Goal: Communication & Community: Answer question/provide support

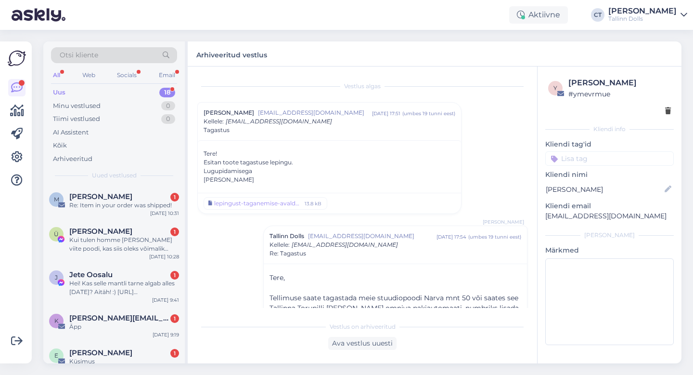
scroll to position [139, 0]
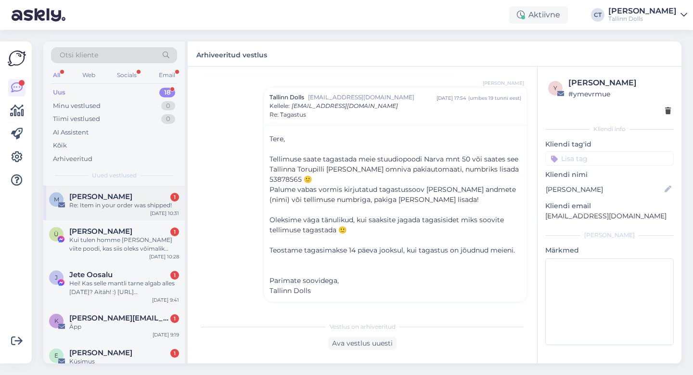
click at [94, 209] on div "M [PERSON_NAME] 1 Re: Item in your order was shipped! [DATE] 10:31" at bounding box center [114, 202] width 142 height 35
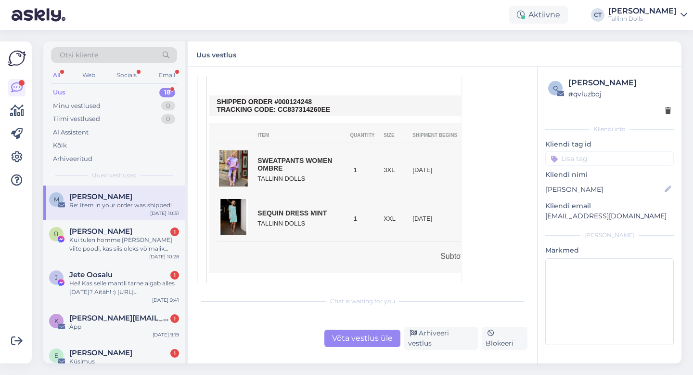
scroll to position [1539, 0]
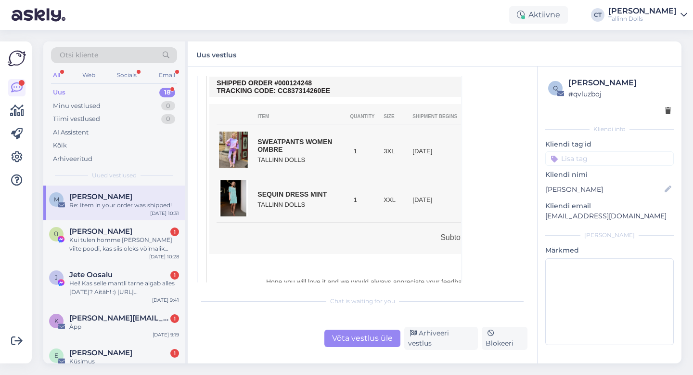
click at [363, 339] on div "Võta vestlus üle" at bounding box center [363, 337] width 76 height 17
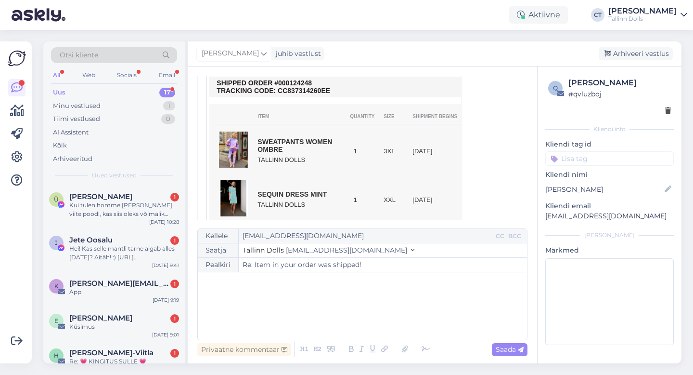
scroll to position [1330, 0]
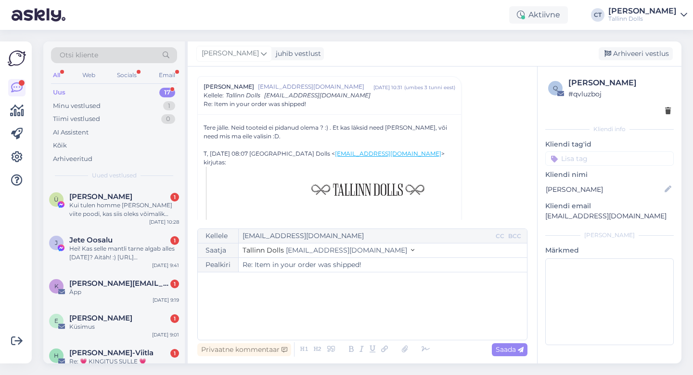
click at [360, 322] on div "﻿" at bounding box center [363, 306] width 320 height 58
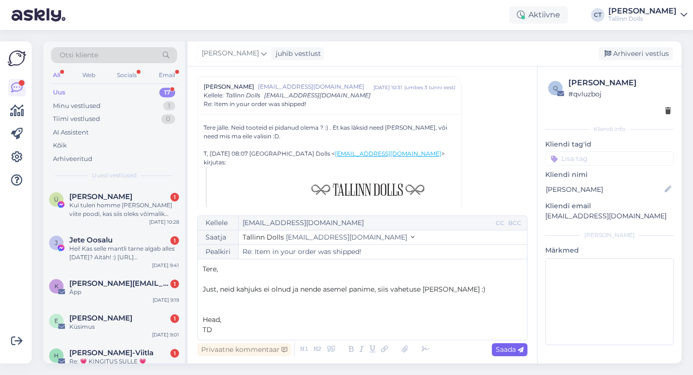
click at [516, 351] on span "Saada" at bounding box center [510, 349] width 28 height 9
type input "Re: Re: Item in your order was shipped!"
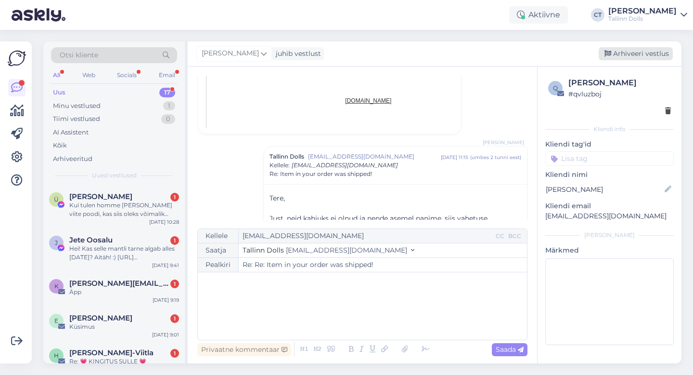
click at [633, 50] on div "Arhiveeri vestlus" at bounding box center [636, 53] width 74 height 13
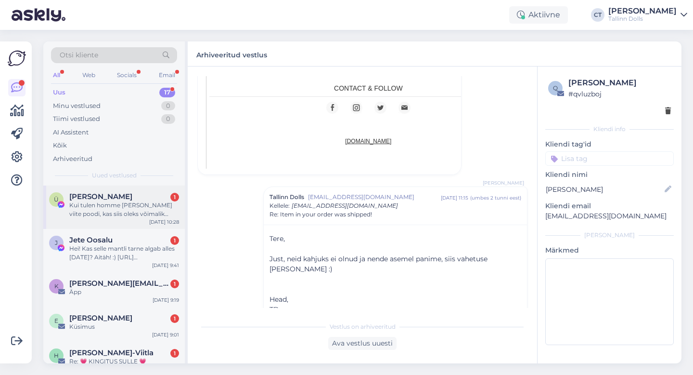
click at [123, 211] on div "Kui tulen homme [PERSON_NAME] viite poodi, kas siis oleks võimalik ümber vaheta…" at bounding box center [124, 209] width 110 height 17
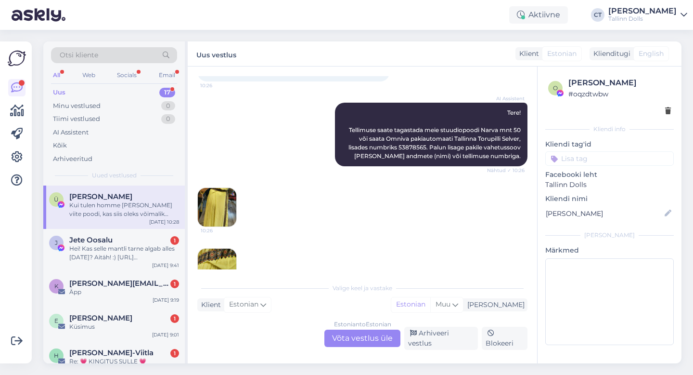
scroll to position [176, 0]
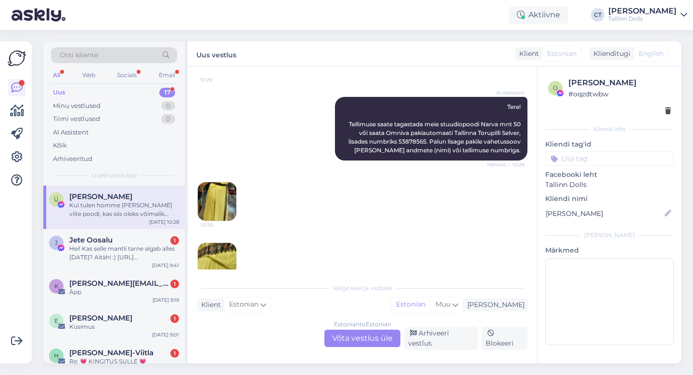
click at [218, 191] on img at bounding box center [217, 201] width 39 height 39
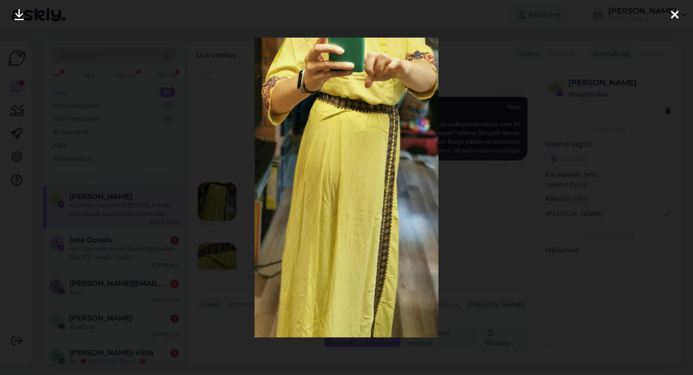
click at [681, 15] on div at bounding box center [674, 15] width 19 height 30
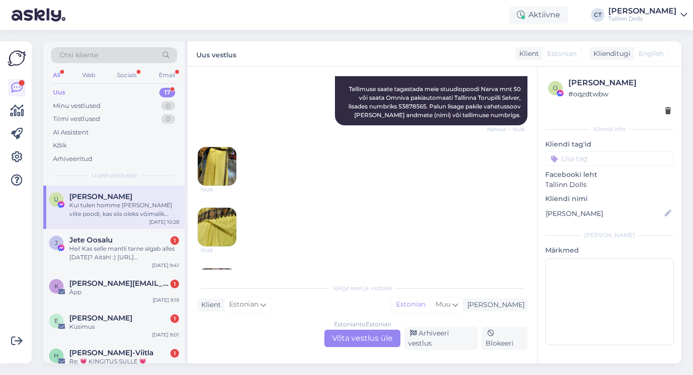
scroll to position [216, 0]
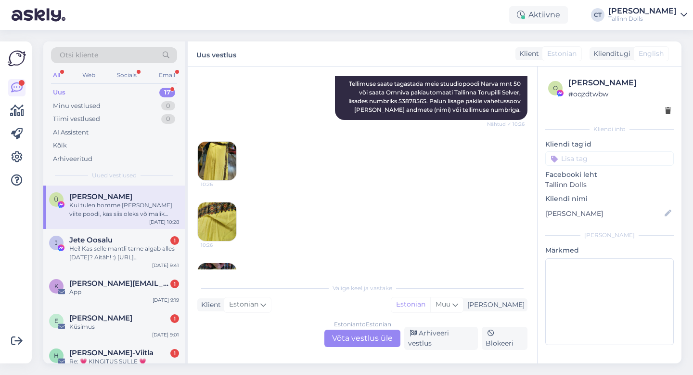
click at [219, 213] on img at bounding box center [217, 221] width 39 height 39
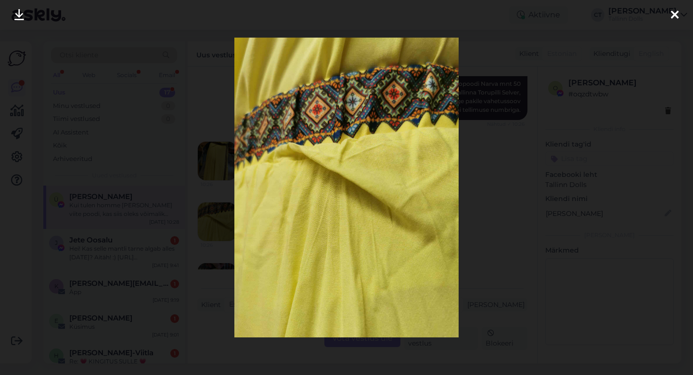
click at [673, 17] on icon at bounding box center [675, 15] width 8 height 13
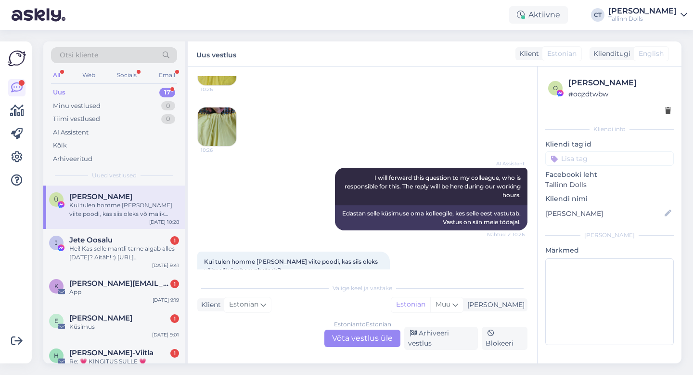
scroll to position [404, 0]
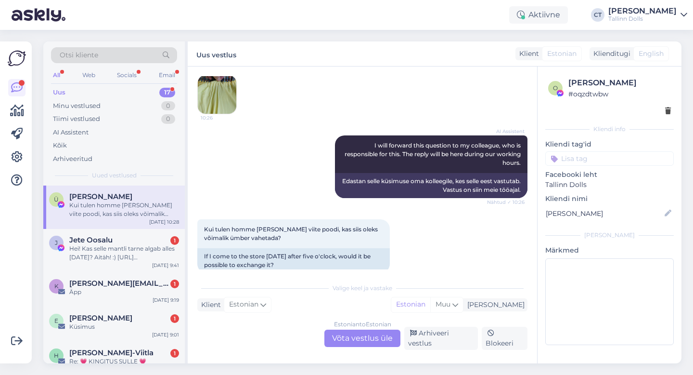
click at [365, 339] on div "Estonian to Estonian Võta vestlus üle" at bounding box center [363, 337] width 76 height 17
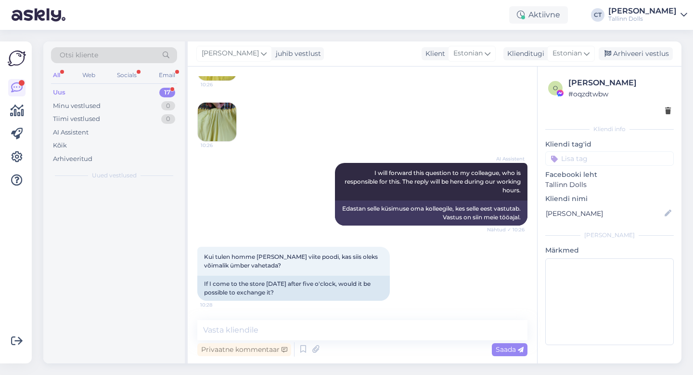
scroll to position [368, 0]
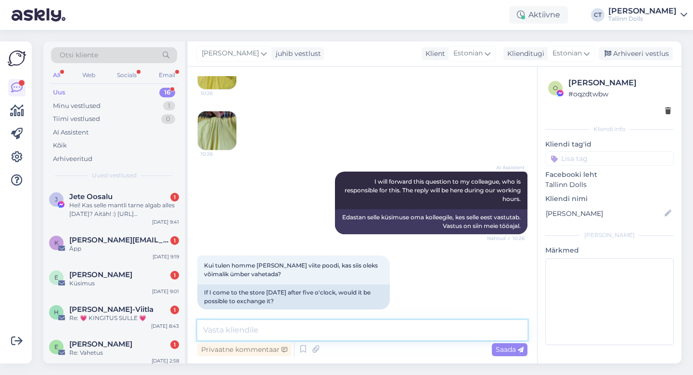
click at [368, 334] on textarea at bounding box center [362, 330] width 330 height 20
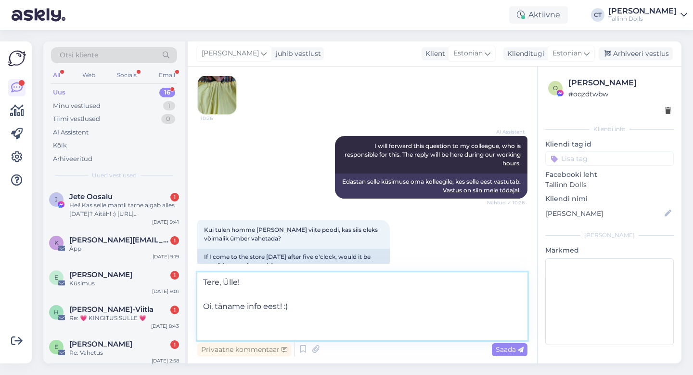
scroll to position [404, 0]
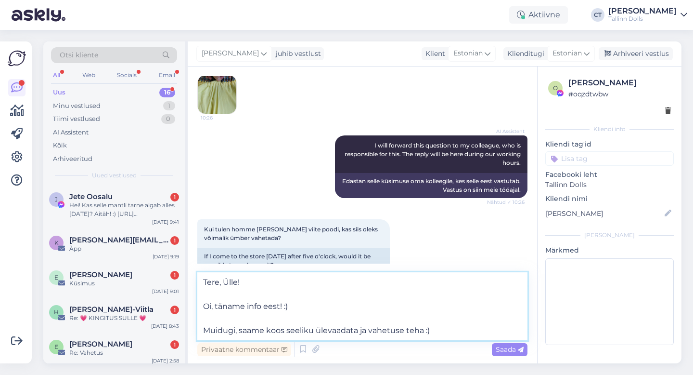
type textarea "Tere, Ülle! Oi, täname info eest! :) Muidugi, saame koos seeliku ülevaadata ja …"
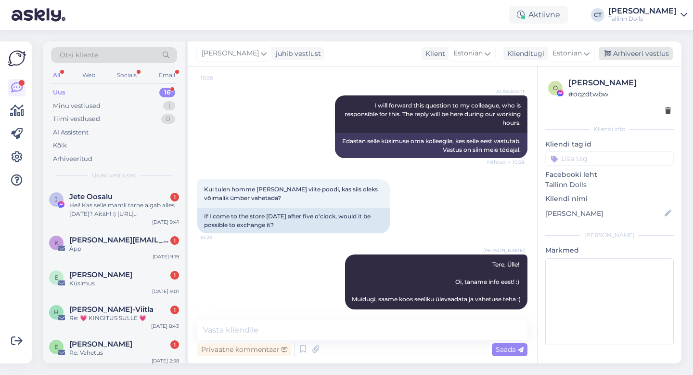
click at [654, 53] on div "Arhiveeri vestlus" at bounding box center [636, 53] width 74 height 13
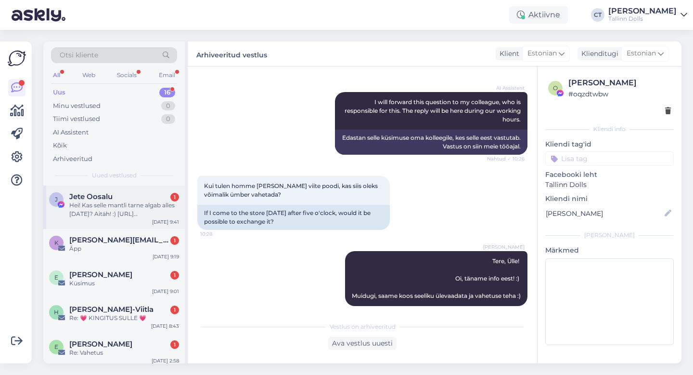
click at [122, 220] on div "J Jete Oosalu 1 Hei! Kas selle mantli tarne algab alles [DATE]? Aitäh! :) [URL]…" at bounding box center [114, 206] width 142 height 43
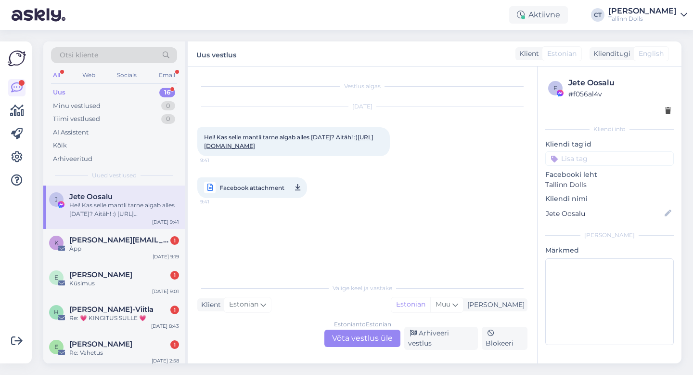
scroll to position [0, 0]
click at [354, 345] on div "Estonian to Estonian Võta vestlus üle" at bounding box center [363, 337] width 76 height 17
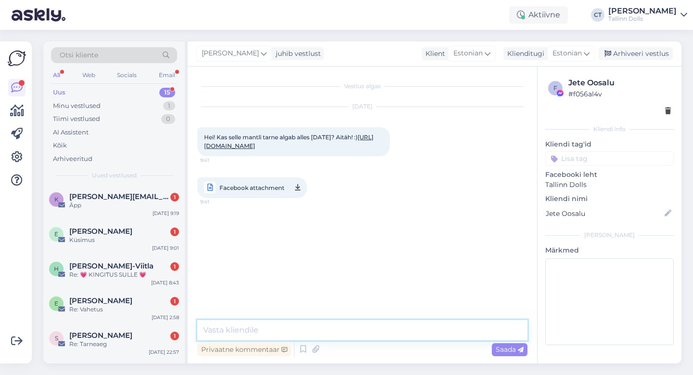
click at [357, 337] on textarea at bounding box center [362, 330] width 330 height 20
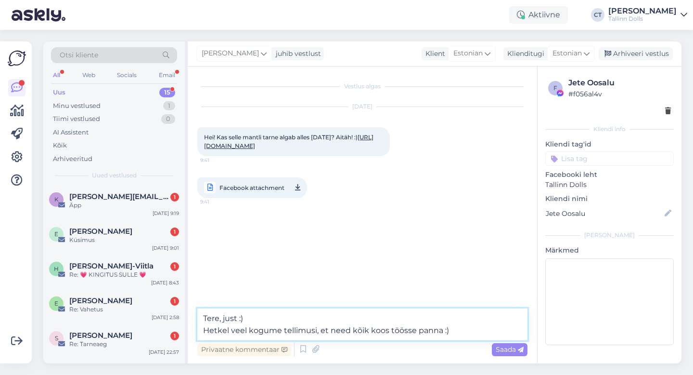
type textarea "Tere, just :) Hetkel veel kogume tellimusi, et need kõik koos töösse panna :)"
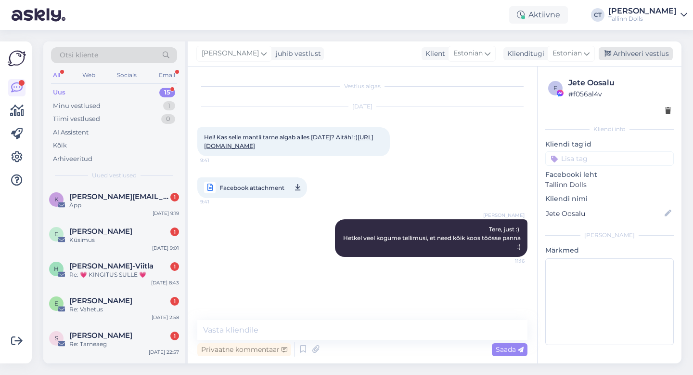
click at [631, 56] on div "Arhiveeri vestlus" at bounding box center [636, 53] width 74 height 13
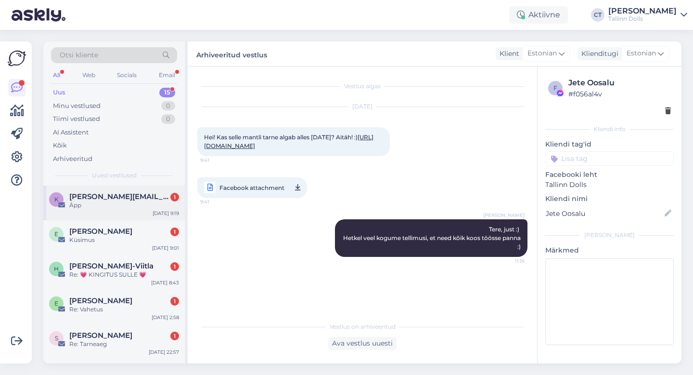
click at [91, 212] on div "k [PERSON_NAME][EMAIL_ADDRESS][DOMAIN_NAME] 1 Äpp [DATE] 9:19" at bounding box center [114, 202] width 142 height 35
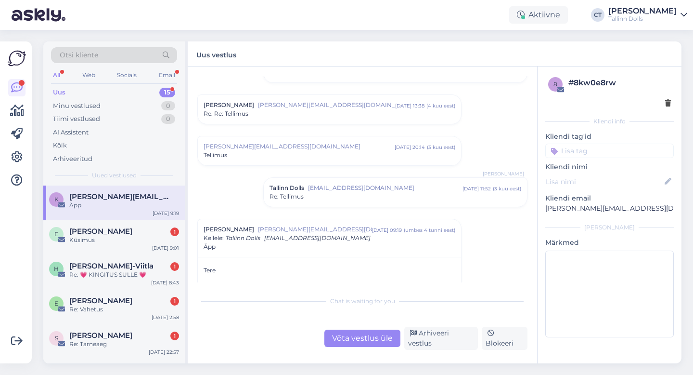
scroll to position [431, 0]
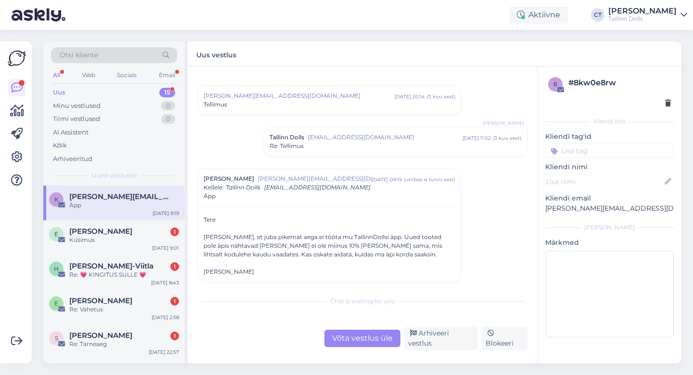
click at [367, 339] on div "Võta vestlus üle" at bounding box center [363, 337] width 76 height 17
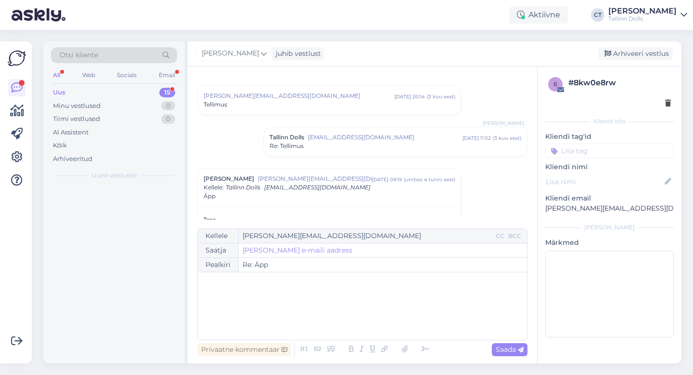
scroll to position [499, 0]
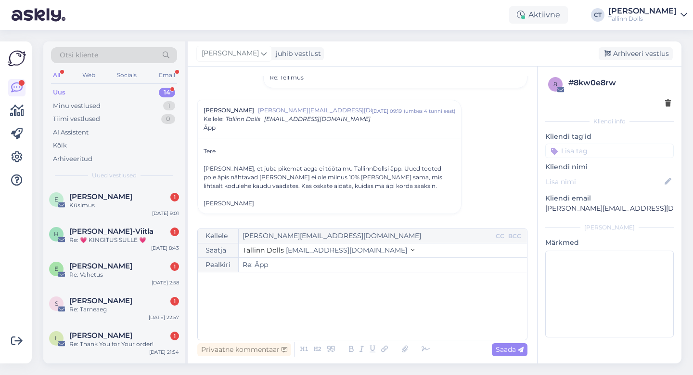
click at [366, 322] on div "﻿" at bounding box center [363, 306] width 320 height 58
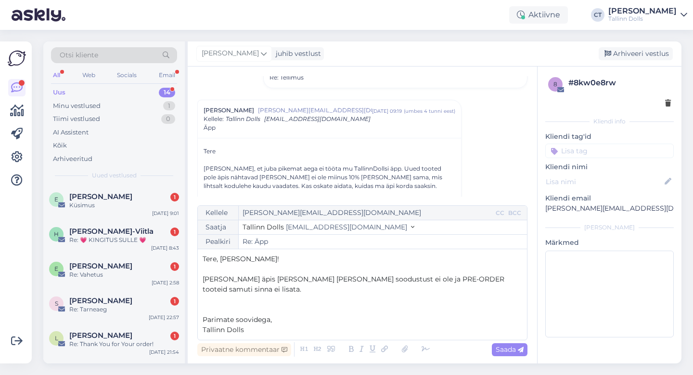
click at [530, 350] on div "Vestlus algas [EMAIL_ADDRESS][DOMAIN_NAME] [DATE] 11:45 ( 5 kuu eest ) Re: Item…" at bounding box center [363, 214] width 350 height 297
click at [520, 350] on icon at bounding box center [521, 350] width 6 height 6
type input "Re: Re: Äpp"
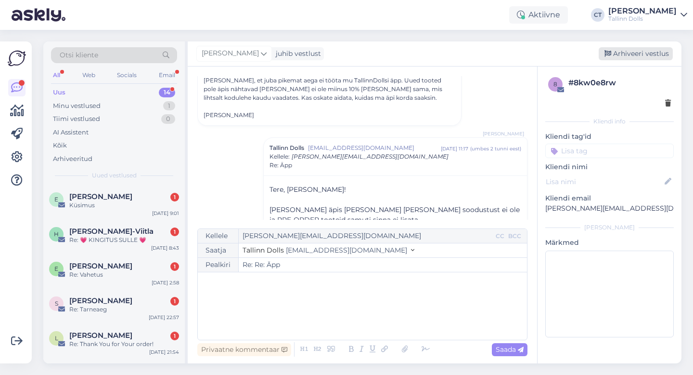
click at [655, 51] on div "Arhiveeri vestlus" at bounding box center [636, 53] width 74 height 13
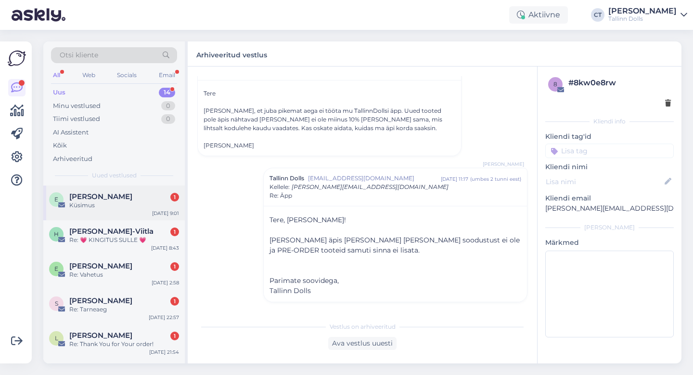
click at [107, 201] on div "Küsimus" at bounding box center [124, 205] width 110 height 9
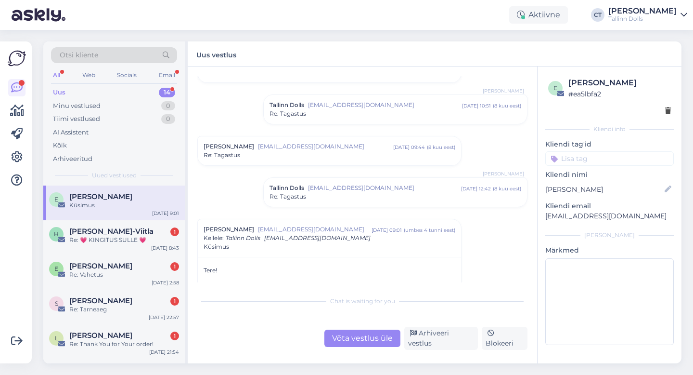
scroll to position [562, 0]
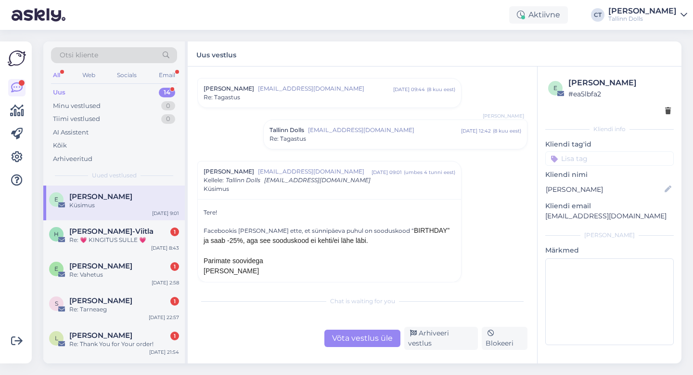
click at [353, 339] on div "Võta vestlus üle" at bounding box center [363, 337] width 76 height 17
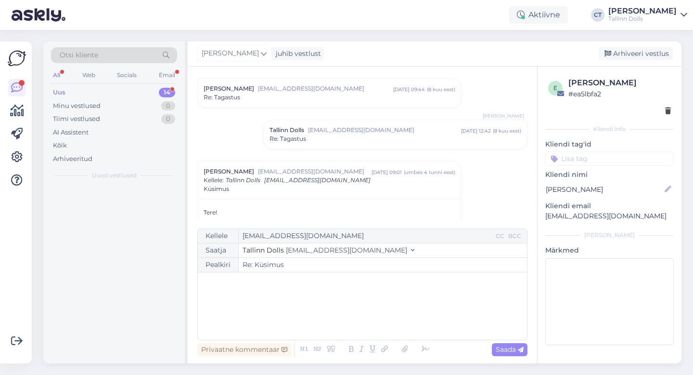
scroll to position [631, 0]
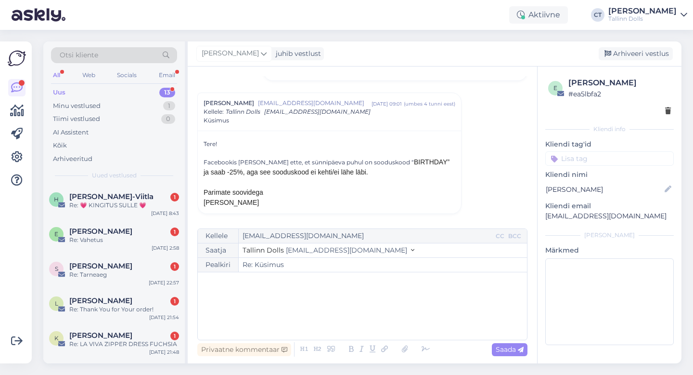
click at [348, 321] on div "﻿" at bounding box center [363, 306] width 320 height 58
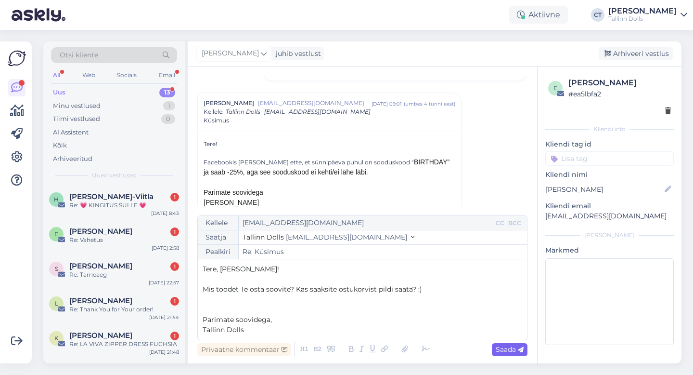
click at [510, 351] on span "Saada" at bounding box center [510, 349] width 28 height 9
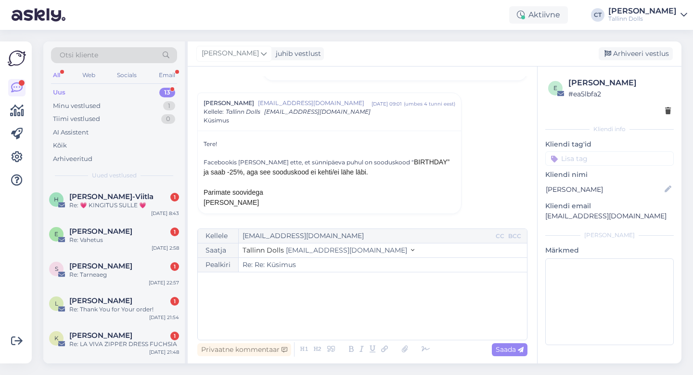
type input "Re: Küsimus"
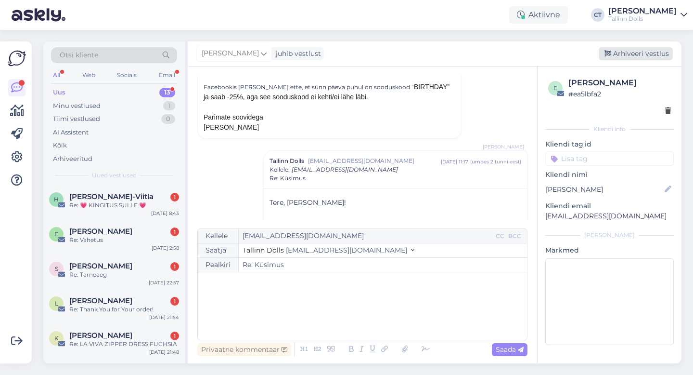
click at [639, 55] on div "Arhiveeri vestlus" at bounding box center [636, 53] width 74 height 13
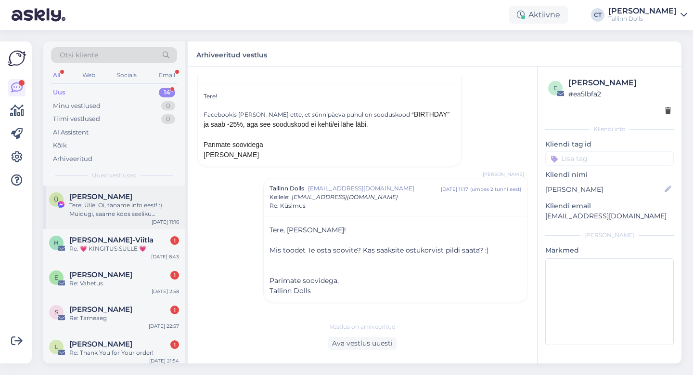
click at [98, 215] on div "Tere, Ülle! Oi, täname info eest! :) Muidugi, saame koos seeliku ülevaadata ja …" at bounding box center [124, 209] width 110 height 17
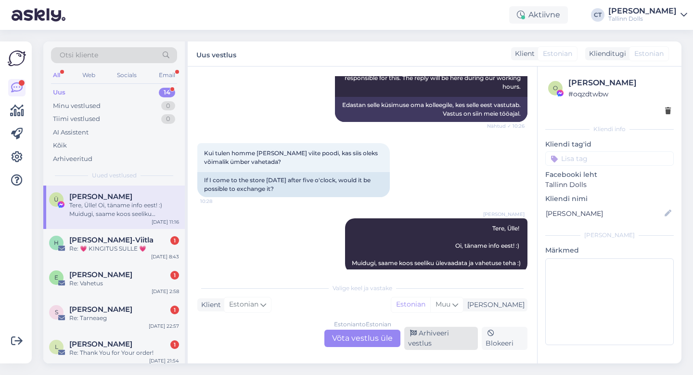
click at [437, 339] on div "Arhiveeri vestlus" at bounding box center [441, 337] width 74 height 23
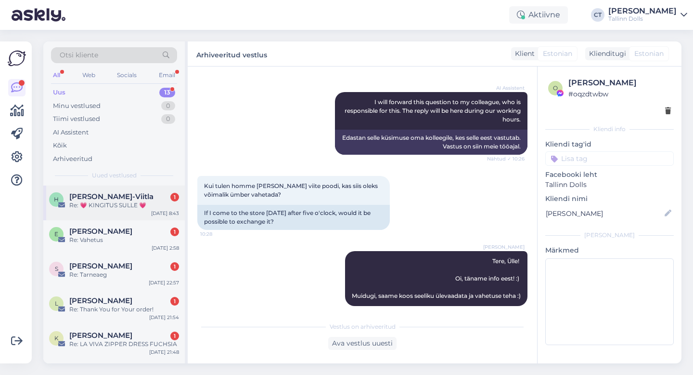
click at [123, 213] on div "H [PERSON_NAME]-Viitla 1 Re: 💗 KINGITUS SULLE 💗 [DATE] 8:43" at bounding box center [114, 202] width 142 height 35
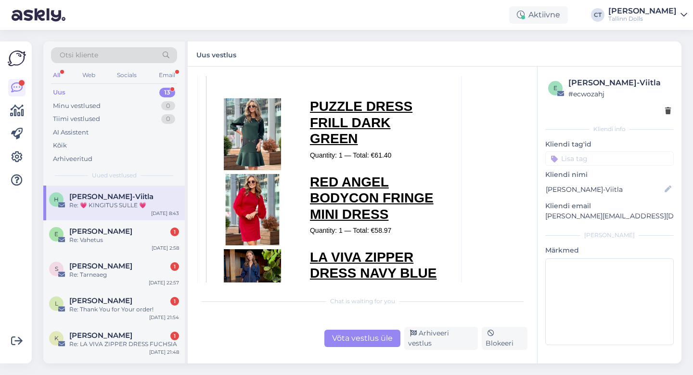
scroll to position [696, 0]
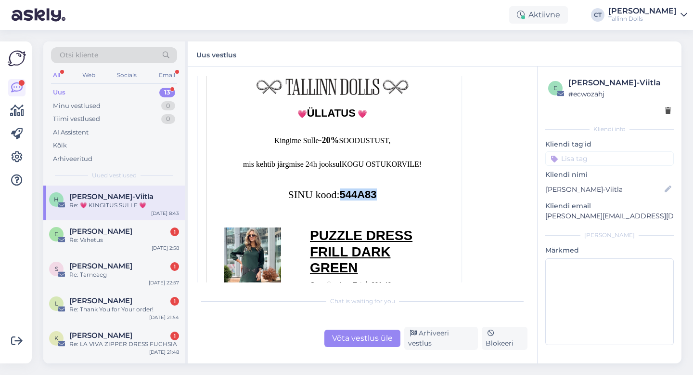
drag, startPoint x: 383, startPoint y: 196, endPoint x: 342, endPoint y: 192, distance: 41.1
click at [342, 192] on p "SINU kood: 544A83" at bounding box center [332, 194] width 226 height 11
copy strong "544A83"
click at [97, 240] on div "Re: Vahetus" at bounding box center [124, 239] width 110 height 9
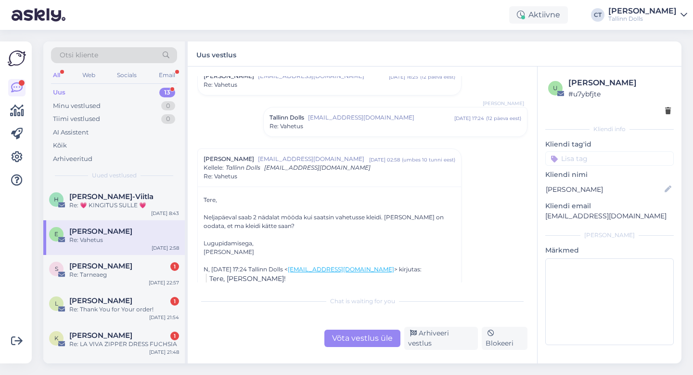
scroll to position [306, 0]
click at [345, 342] on div "Võta vestlus üle" at bounding box center [363, 337] width 76 height 17
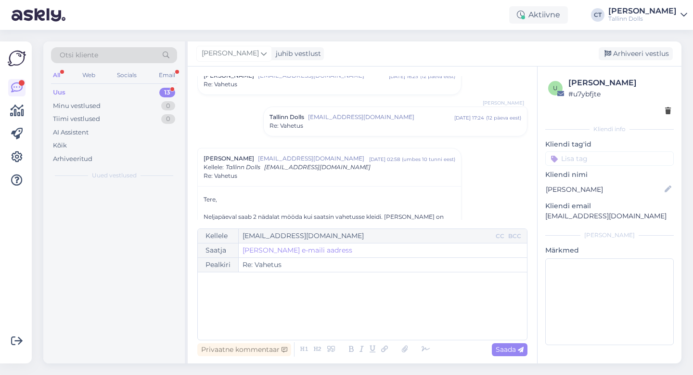
scroll to position [378, 0]
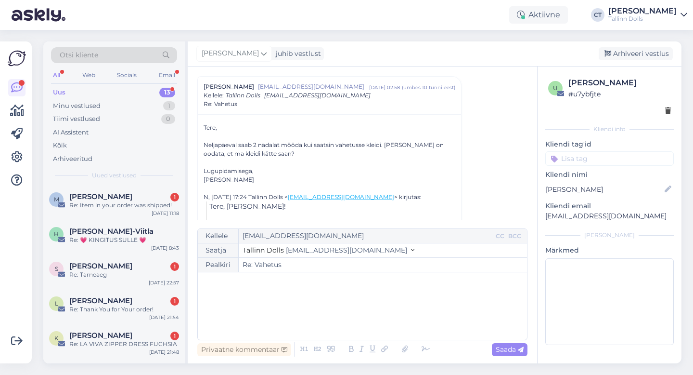
click at [352, 312] on div "﻿" at bounding box center [363, 306] width 320 height 58
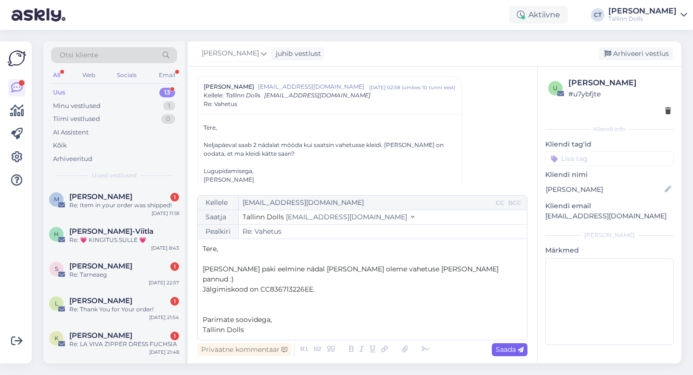
click at [506, 350] on span "Saada" at bounding box center [510, 349] width 28 height 9
type input "Re: Re: Vahetus"
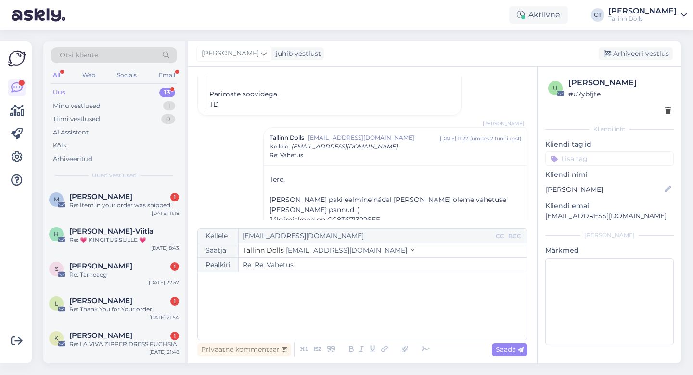
click at [635, 63] on div "[PERSON_NAME] juhib vestlust [GEOGRAPHIC_DATA] vestlus" at bounding box center [435, 53] width 494 height 25
click at [637, 53] on div "Arhiveeri vestlus" at bounding box center [636, 53] width 74 height 13
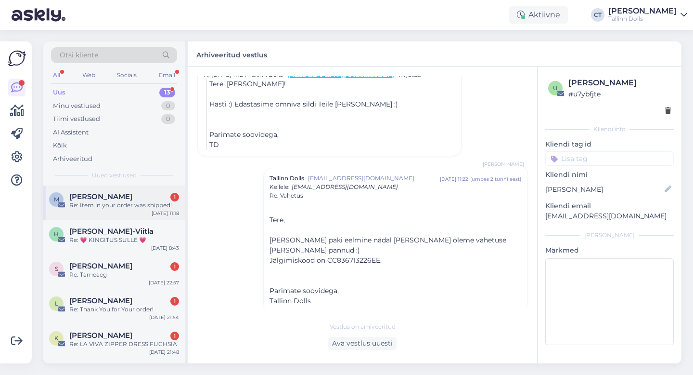
click at [127, 198] on span "[PERSON_NAME]" at bounding box center [100, 196] width 63 height 9
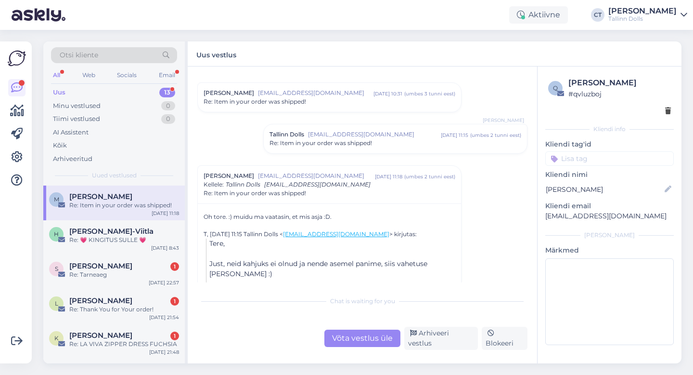
scroll to position [1325, 0]
click at [378, 338] on div "Võta vestlus üle" at bounding box center [363, 337] width 76 height 17
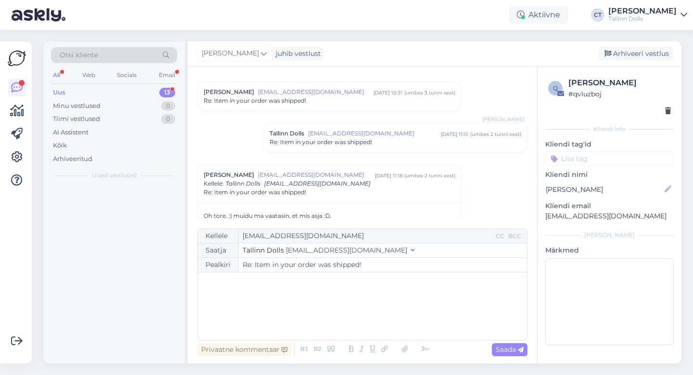
scroll to position [1413, 0]
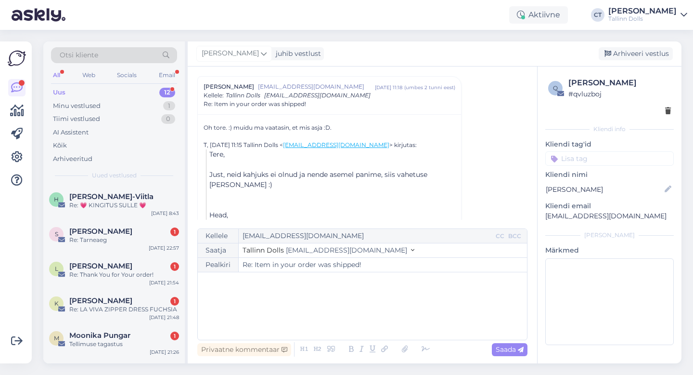
click at [379, 313] on div "﻿" at bounding box center [363, 306] width 320 height 58
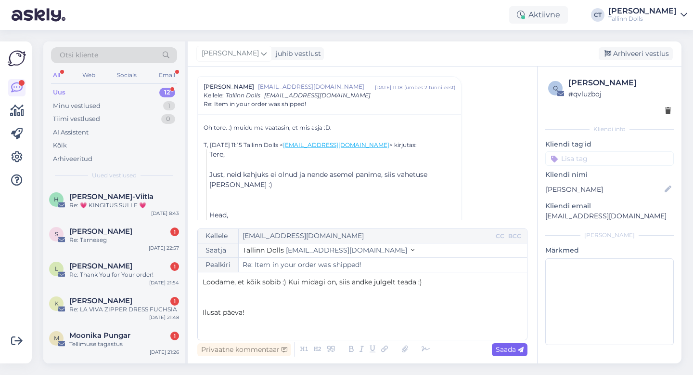
click at [506, 348] on span "Saada" at bounding box center [510, 349] width 28 height 9
type input "Re: Re: Item in your order was shipped!"
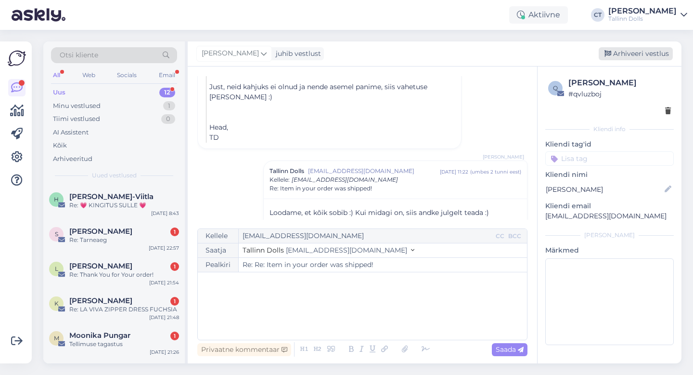
click at [645, 57] on div "Arhiveeri vestlus" at bounding box center [636, 53] width 74 height 13
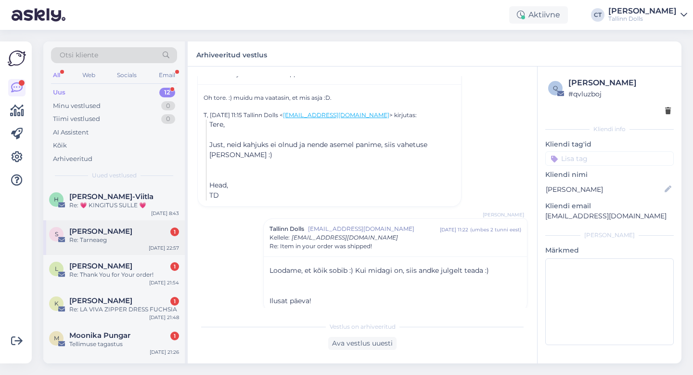
click at [111, 241] on div "Re: Tarneaeg" at bounding box center [124, 239] width 110 height 9
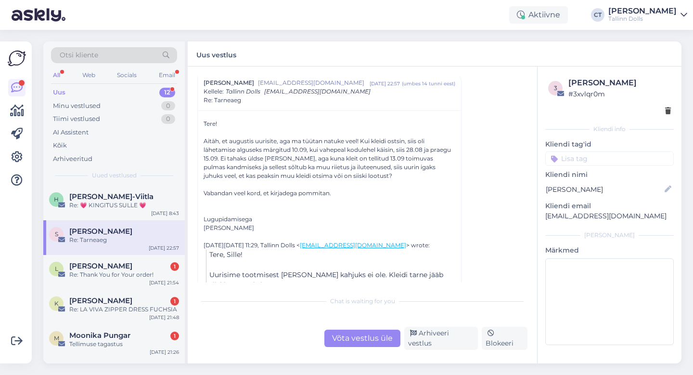
scroll to position [195, 0]
click at [96, 289] on div "K [PERSON_NAME] 1 Re: LA VIVA ZIPPER DRESS FUCHSIA [DATE] 21:48" at bounding box center [114, 306] width 142 height 35
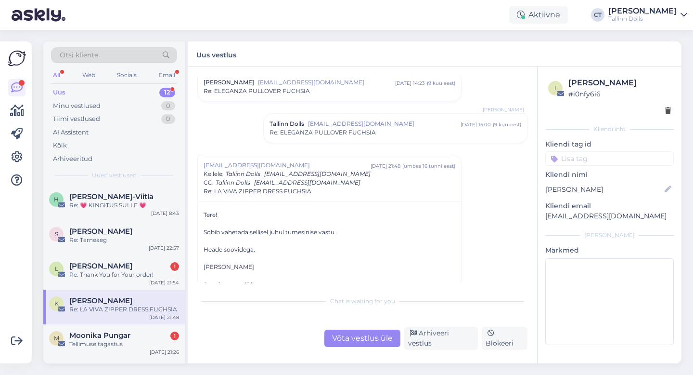
scroll to position [31, 0]
click at [349, 339] on div "Võta vestlus üle" at bounding box center [363, 337] width 76 height 17
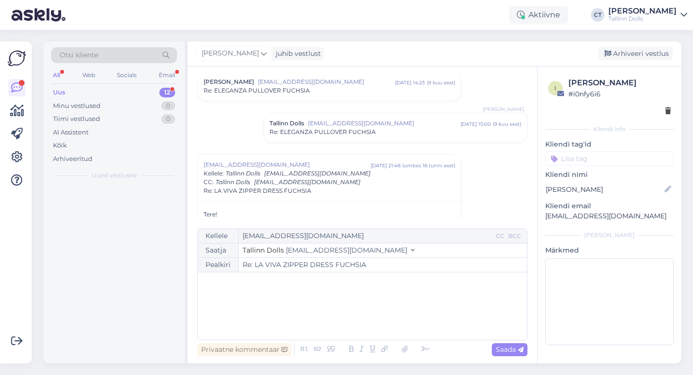
scroll to position [109, 0]
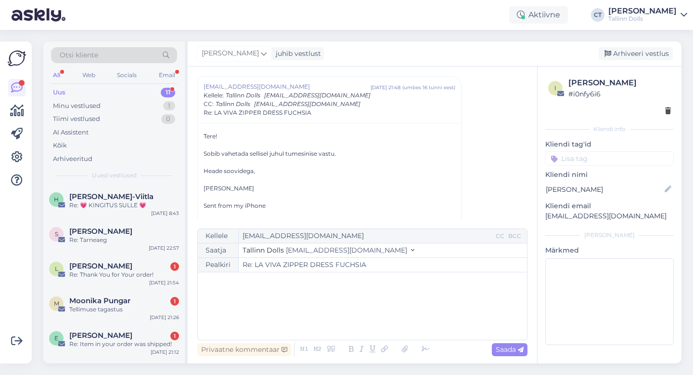
click at [344, 314] on div "﻿" at bounding box center [363, 306] width 320 height 58
click at [297, 301] on span "Suur aitäh Teile nii mõistva. suhtumise eest! :)" at bounding box center [280, 302] width 154 height 9
click at [304, 322] on p "Lisasime info tellimusele :)" at bounding box center [363, 322] width 320 height 10
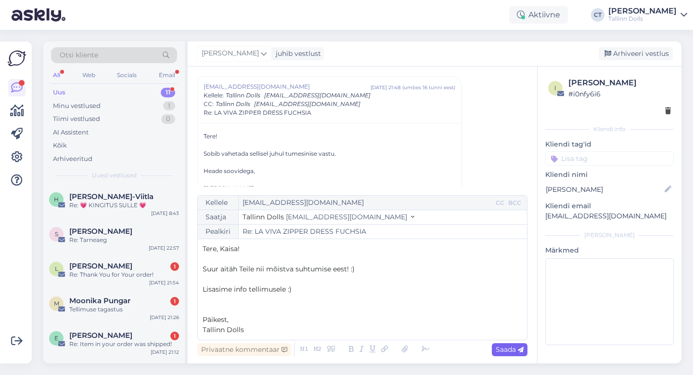
click at [513, 349] on span "Saada" at bounding box center [510, 349] width 28 height 9
type input "Re: Re: LA VIVA ZIPPER DRESS FUCHSIA"
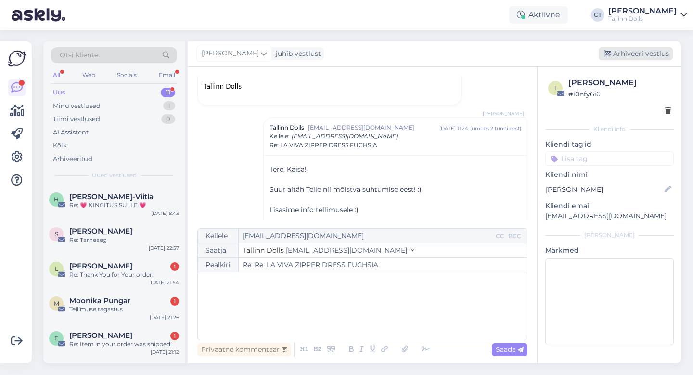
click at [646, 56] on div "Arhiveeri vestlus" at bounding box center [636, 53] width 74 height 13
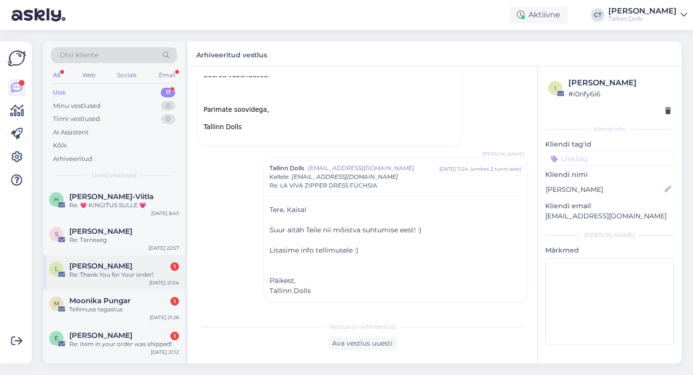
click at [106, 275] on div "Re: Thank You for Your order!" at bounding box center [124, 274] width 110 height 9
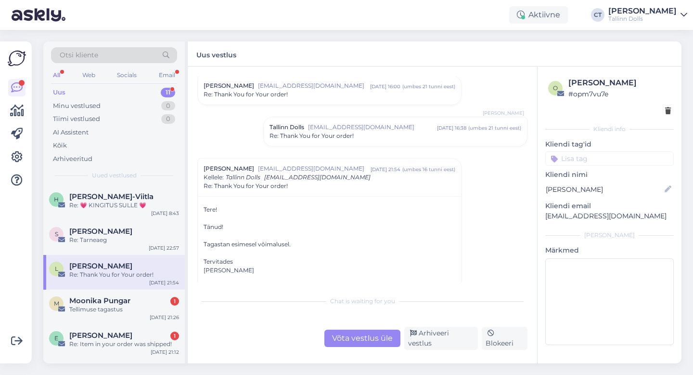
scroll to position [110, 0]
click at [348, 126] on span "[EMAIL_ADDRESS][DOMAIN_NAME]" at bounding box center [372, 126] width 129 height 9
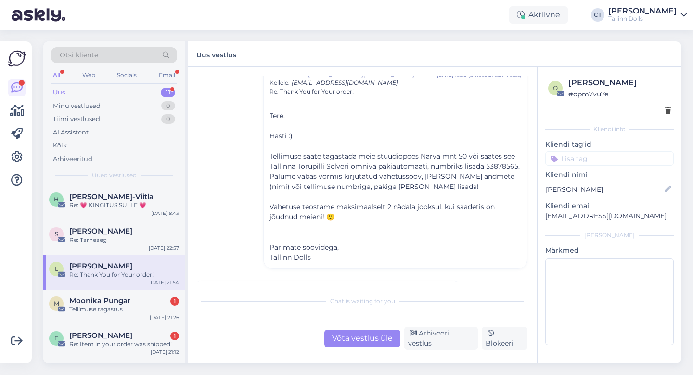
scroll to position [163, 0]
click at [444, 340] on div "Arhiveeri vestlus" at bounding box center [441, 337] width 74 height 23
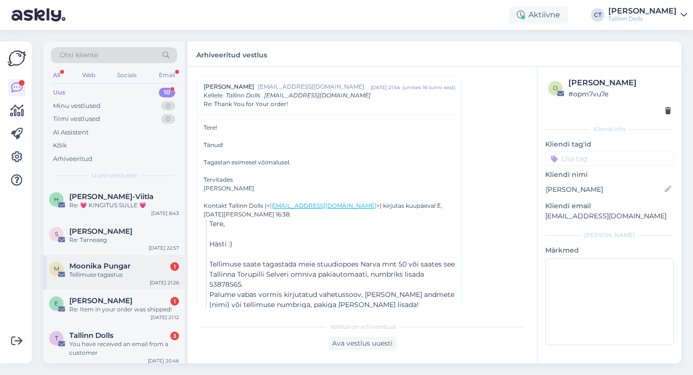
click at [135, 274] on div "Tellimuse tagastus" at bounding box center [124, 274] width 110 height 9
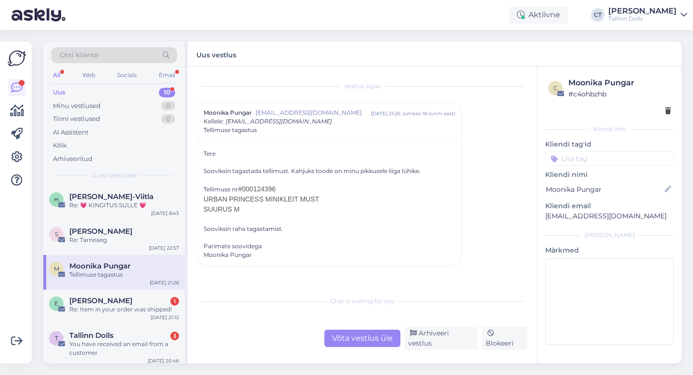
click at [351, 335] on div "Võta vestlus üle" at bounding box center [363, 337] width 76 height 17
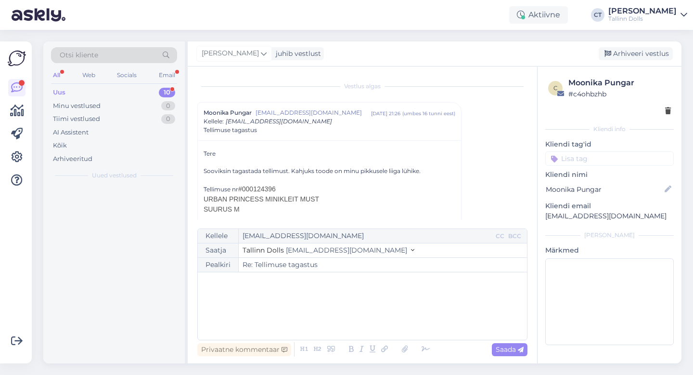
scroll to position [26, 0]
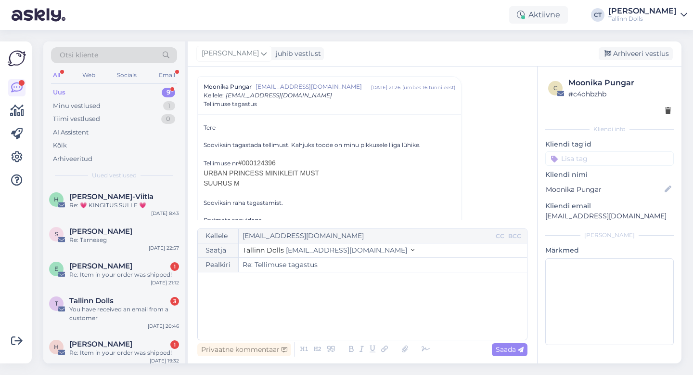
click at [355, 312] on div "﻿" at bounding box center [363, 306] width 320 height 58
click at [258, 315] on div "﻿" at bounding box center [363, 306] width 320 height 58
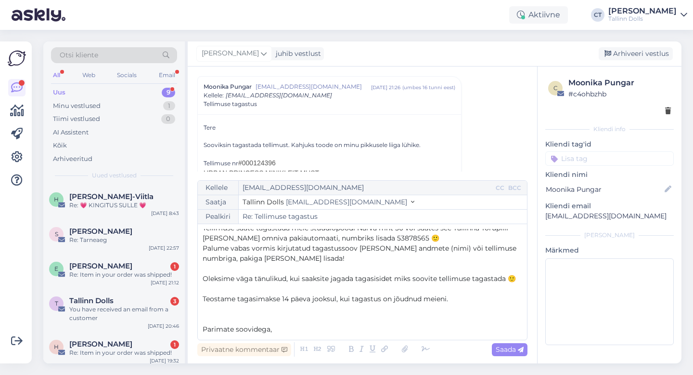
scroll to position [26, 0]
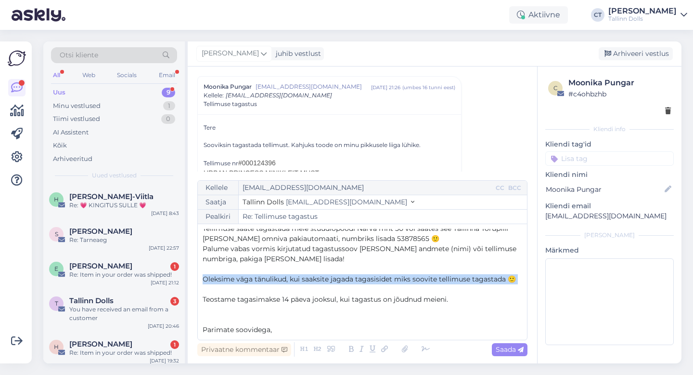
drag, startPoint x: 205, startPoint y: 278, endPoint x: 452, endPoint y: 293, distance: 247.5
click at [452, 293] on div "Tere, ﻿ Tellimuse saate tagastada meie stuudiopoodi Narva mnt 50 või saates see…" at bounding box center [363, 282] width 320 height 106
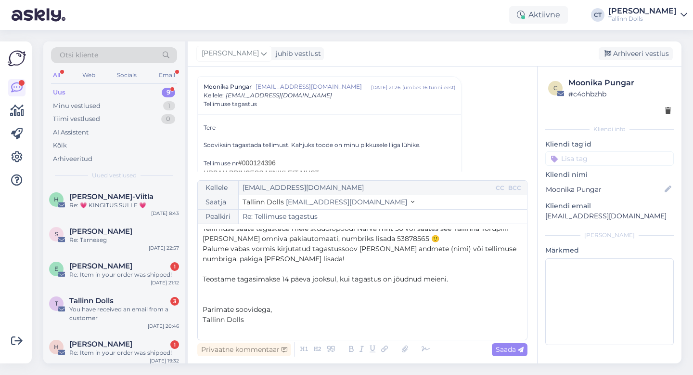
scroll to position [0, 0]
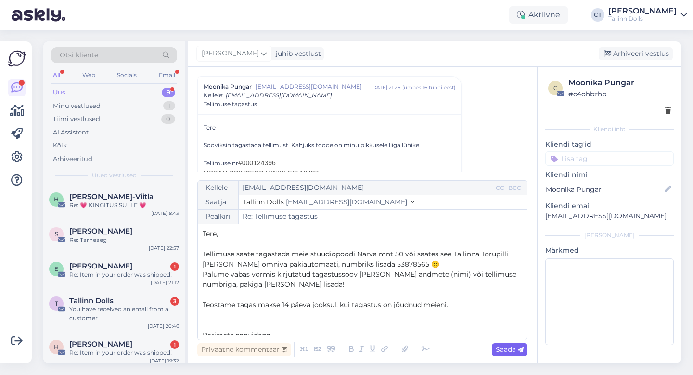
click at [507, 346] on span "Saada" at bounding box center [510, 349] width 28 height 9
type input "Re: Tellimuse tagastus"
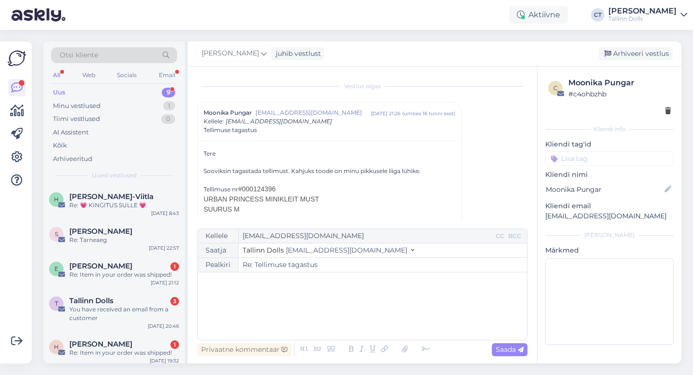
drag, startPoint x: 290, startPoint y: 170, endPoint x: 429, endPoint y: 169, distance: 139.2
click at [429, 169] on div "Sooviksin tagastada tellimust. Kahjuks toode on minu pikkusele liiga lühike." at bounding box center [330, 171] width 252 height 9
copy div "Kahjuks toode on minu pikkusele liiga lühike."
click at [643, 56] on div "Arhiveeri vestlus" at bounding box center [636, 53] width 74 height 13
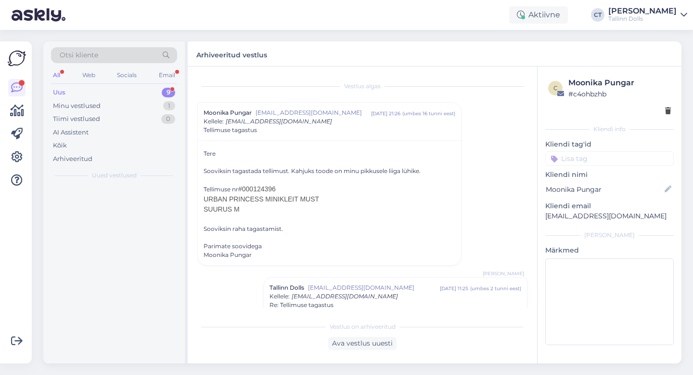
scroll to position [170, 0]
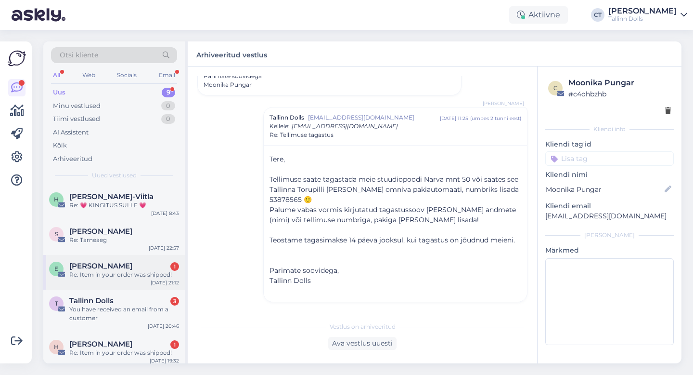
click at [103, 281] on div "E [PERSON_NAME] 1 Re: Item in your order was shipped! [DATE] 21:12" at bounding box center [114, 272] width 142 height 35
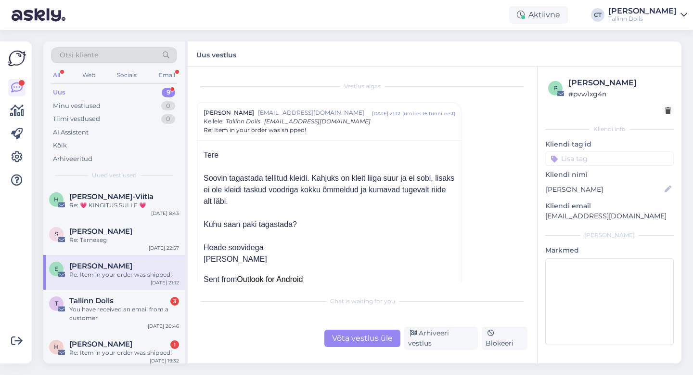
scroll to position [5, 0]
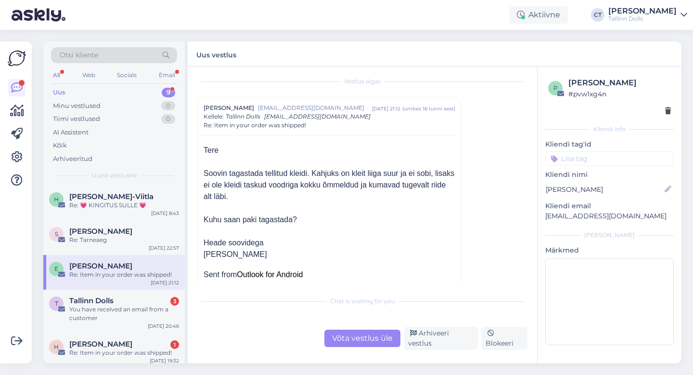
drag, startPoint x: 311, startPoint y: 171, endPoint x: 312, endPoint y: 195, distance: 24.1
click at [312, 195] on div "Soovin tagastada tellitud kleidi. Kahjuks on kleit liiga suur ja ei sobi, lisak…" at bounding box center [330, 185] width 252 height 35
copy div "Kahjuks on kleit liiga suur ja ei sobi, lisaks ei ole kleidi taskud voodriga ko…"
click at [350, 335] on div "Võta vestlus üle" at bounding box center [363, 337] width 76 height 17
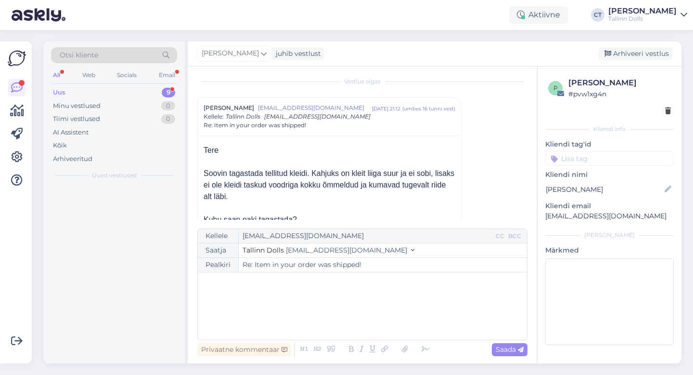
scroll to position [26, 0]
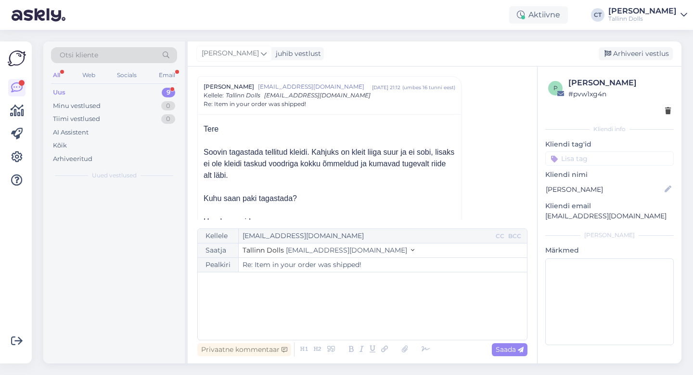
click at [344, 312] on div "﻿" at bounding box center [363, 306] width 320 height 58
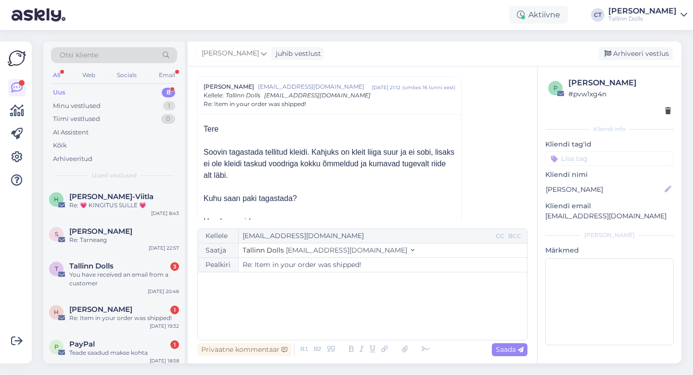
click at [258, 299] on div "﻿" at bounding box center [363, 306] width 320 height 58
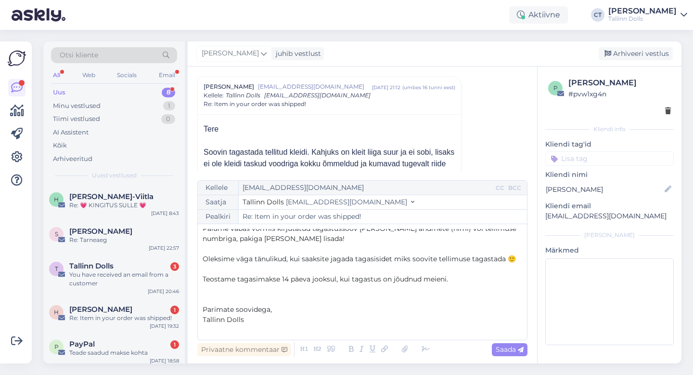
scroll to position [0, 0]
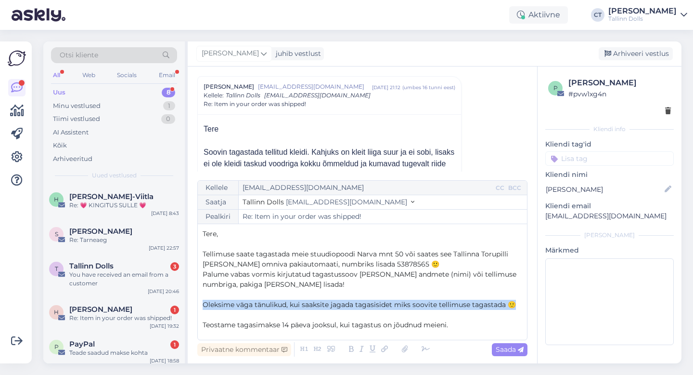
drag, startPoint x: 203, startPoint y: 303, endPoint x: 528, endPoint y: 308, distance: 324.6
click at [528, 308] on div "Vestlus [PERSON_NAME] Poluskina [EMAIL_ADDRESS][DOMAIN_NAME] [DATE] 21:12 ( umb…" at bounding box center [363, 214] width 350 height 297
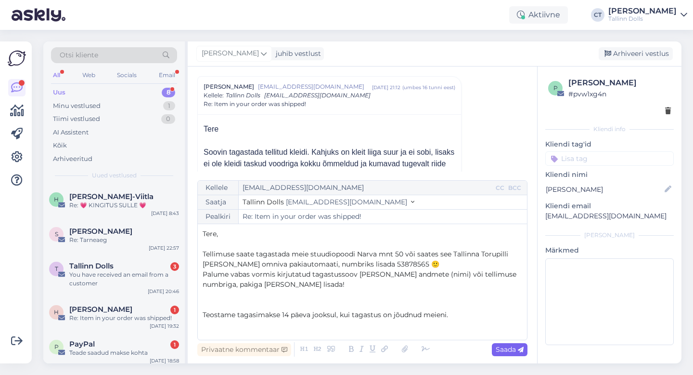
click at [516, 343] on div "Saada" at bounding box center [510, 349] width 36 height 13
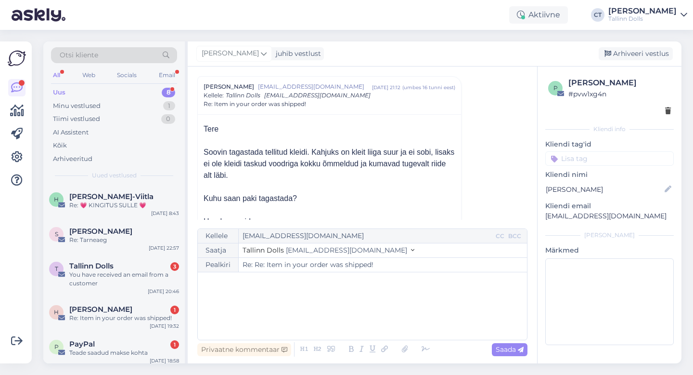
type input "Re: Item in your order was shipped!"
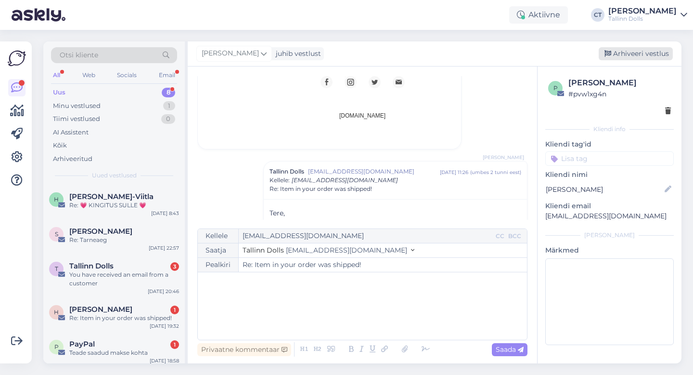
click at [639, 48] on div "Arhiveeri vestlus" at bounding box center [636, 53] width 74 height 13
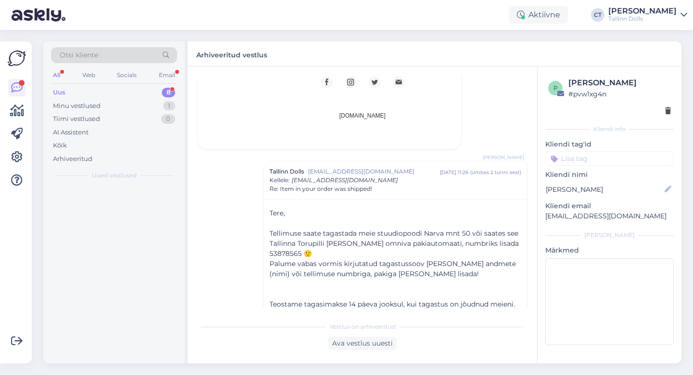
scroll to position [767, 0]
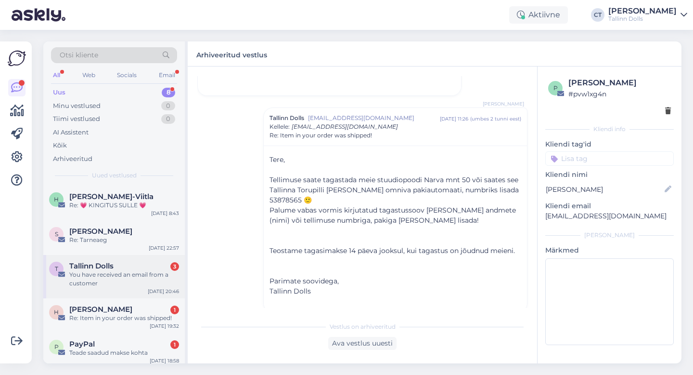
click at [101, 272] on div "You have received an email from a customer" at bounding box center [124, 278] width 110 height 17
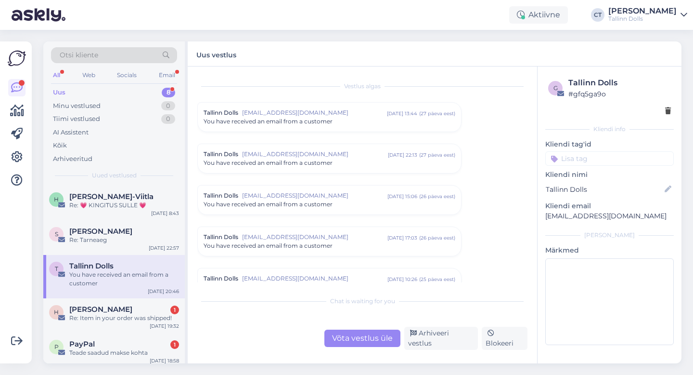
scroll to position [3983, 0]
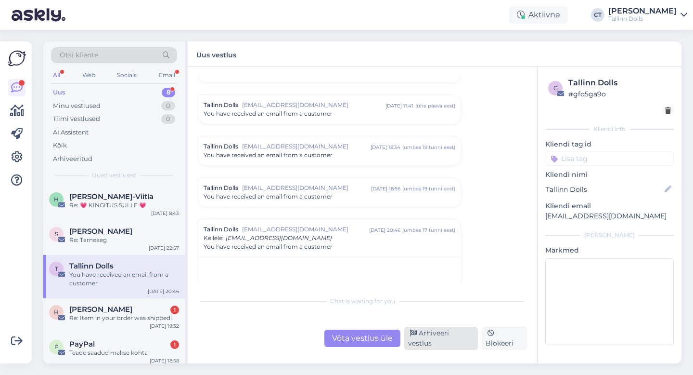
click at [447, 344] on div "Arhiveeri vestlus" at bounding box center [441, 337] width 74 height 23
click at [430, 342] on div "Arhiveeri vestlus" at bounding box center [441, 337] width 74 height 23
click at [106, 342] on div "PayPal 1" at bounding box center [124, 343] width 110 height 9
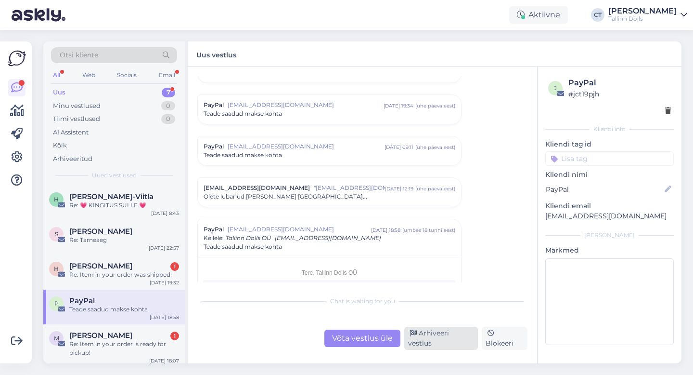
click at [436, 337] on div "Arhiveeri vestlus" at bounding box center [441, 337] width 74 height 23
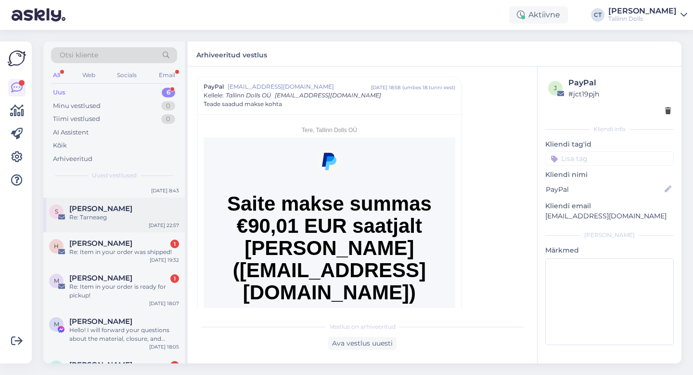
scroll to position [56, 0]
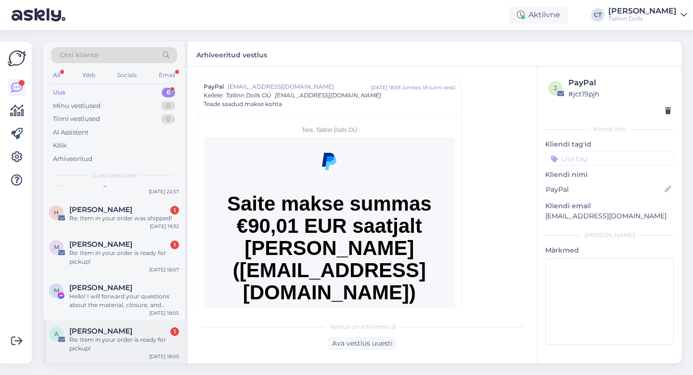
click at [106, 341] on div "Re: Item in your order is ready for pickup!" at bounding box center [124, 343] width 110 height 17
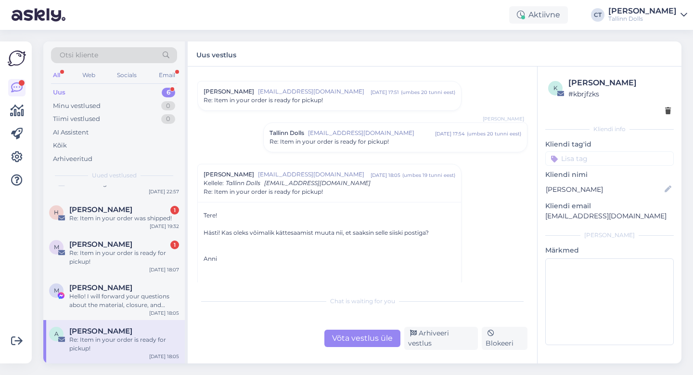
scroll to position [279, 0]
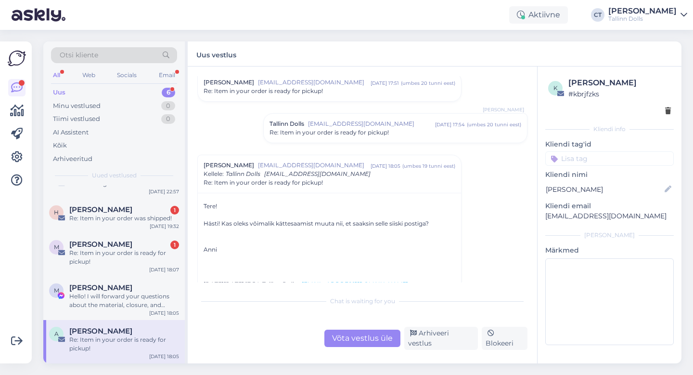
click at [346, 126] on span "[EMAIL_ADDRESS][DOMAIN_NAME]" at bounding box center [371, 123] width 127 height 9
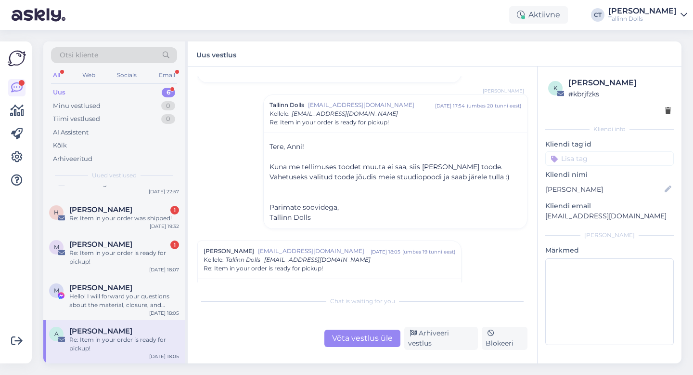
scroll to position [301, 0]
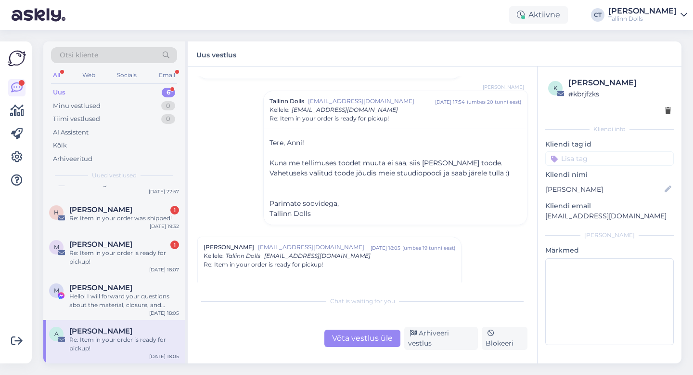
click at [361, 340] on div "Võta vestlus üle" at bounding box center [363, 337] width 76 height 17
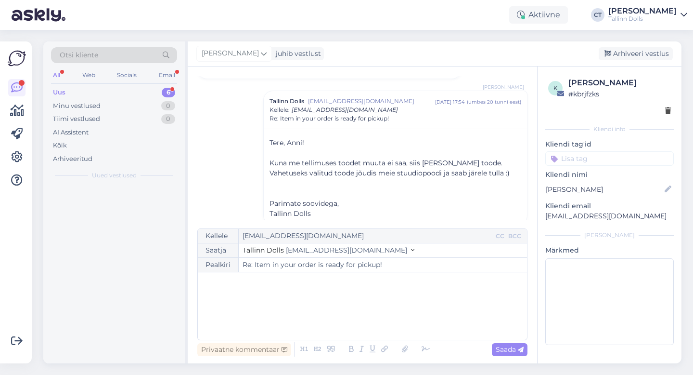
scroll to position [0, 0]
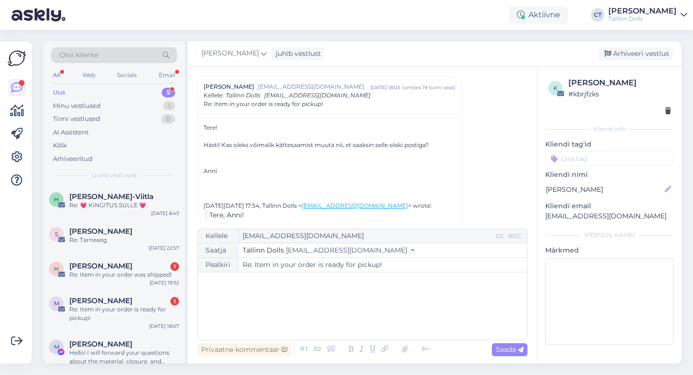
click at [360, 321] on div "﻿" at bounding box center [363, 306] width 320 height 58
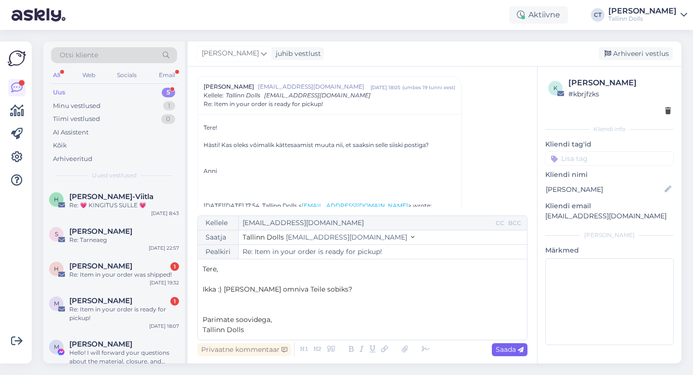
click at [511, 352] on span "Saada" at bounding box center [510, 349] width 28 height 9
type input "Re: Re: Item in your order is ready for pickup!"
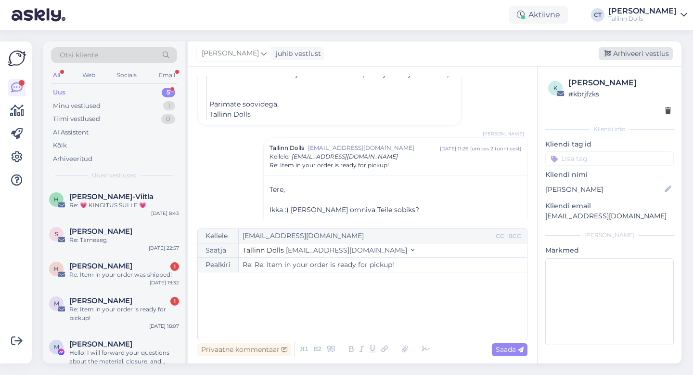
click at [657, 52] on div "Arhiveeri vestlus" at bounding box center [636, 53] width 74 height 13
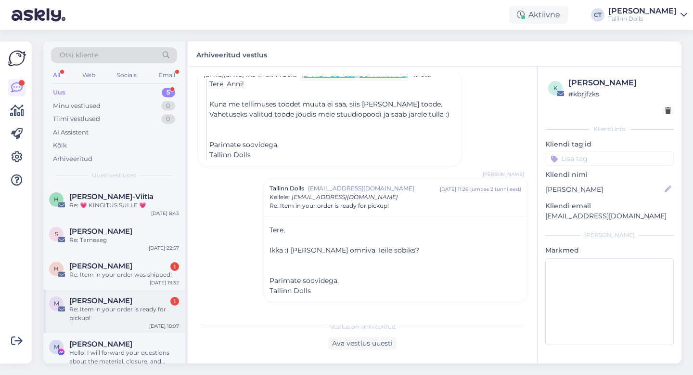
scroll to position [13, 0]
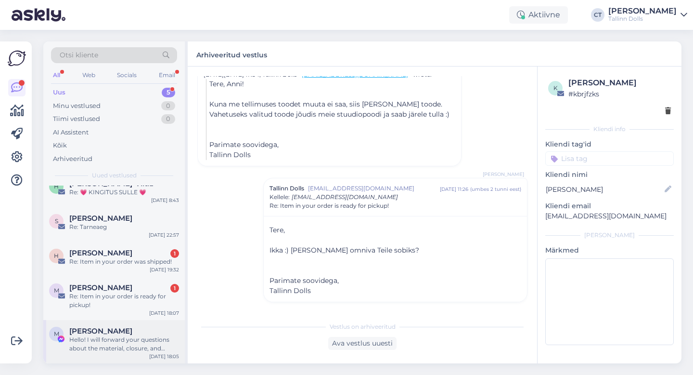
click at [95, 352] on div "Hello! I will forward your questions about the material, closure, and measureme…" at bounding box center [124, 343] width 110 height 17
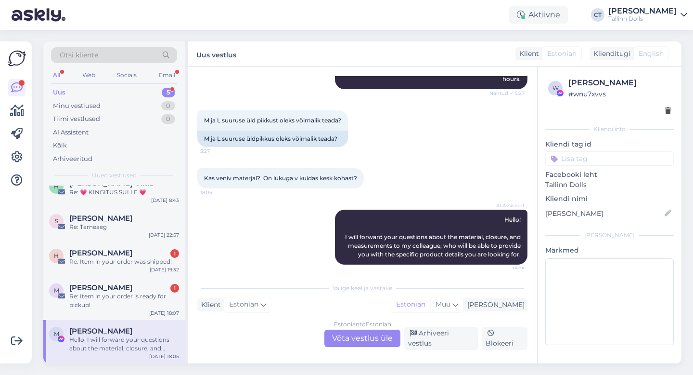
click at [348, 342] on div "Estonian to Estonian Võta vestlus üle" at bounding box center [363, 337] width 76 height 17
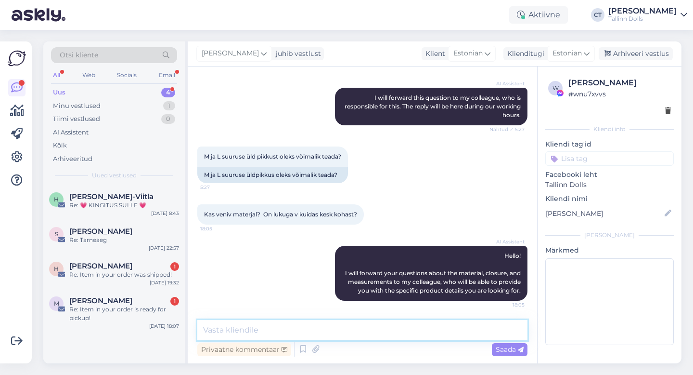
click at [351, 337] on textarea at bounding box center [362, 330] width 330 height 20
click at [115, 306] on div "Re: Item in your order is ready for pickup!" at bounding box center [124, 313] width 110 height 17
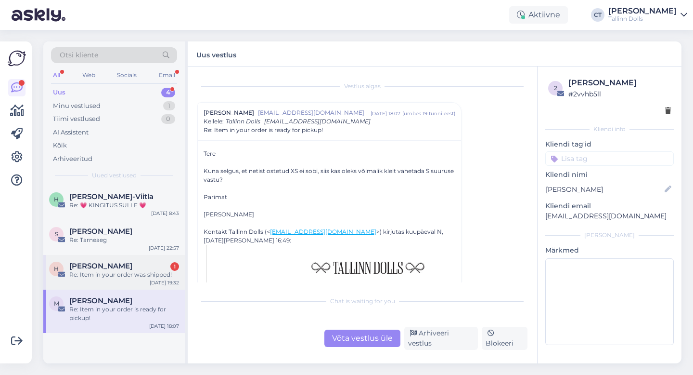
scroll to position [8, 0]
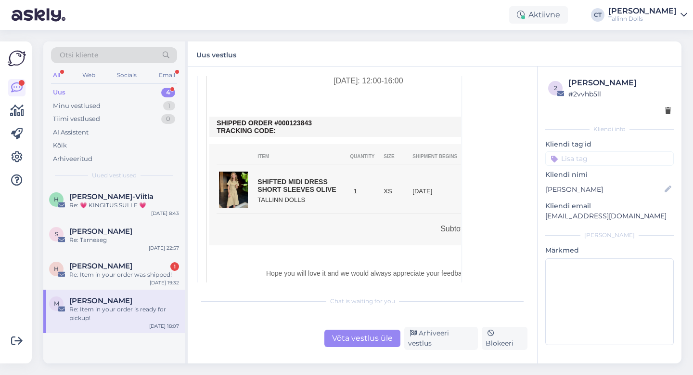
click at [354, 340] on div "Võta vestlus üle" at bounding box center [363, 337] width 76 height 17
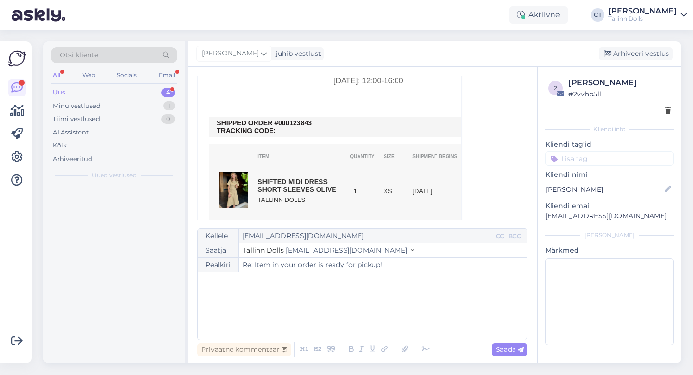
scroll to position [26, 0]
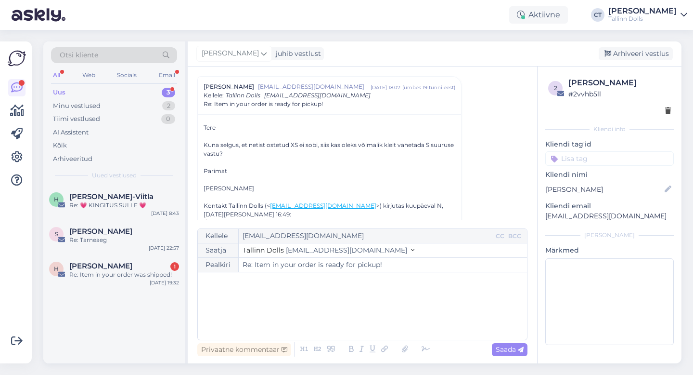
click at [352, 308] on div "﻿" at bounding box center [363, 306] width 320 height 58
click at [235, 312] on div "﻿" at bounding box center [363, 306] width 320 height 58
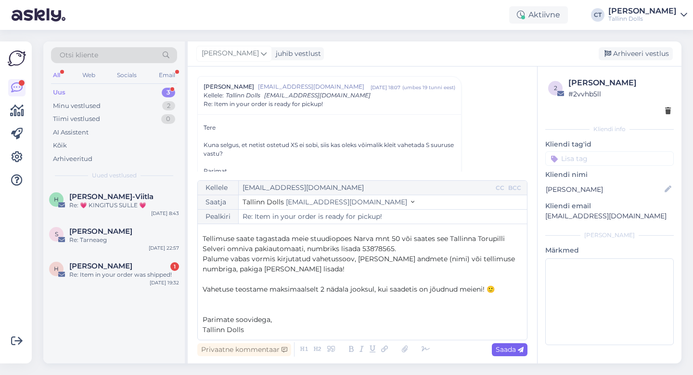
click at [507, 345] on span "Saada" at bounding box center [510, 349] width 28 height 9
type input "Re: Re: Item in your order is ready for pickup!"
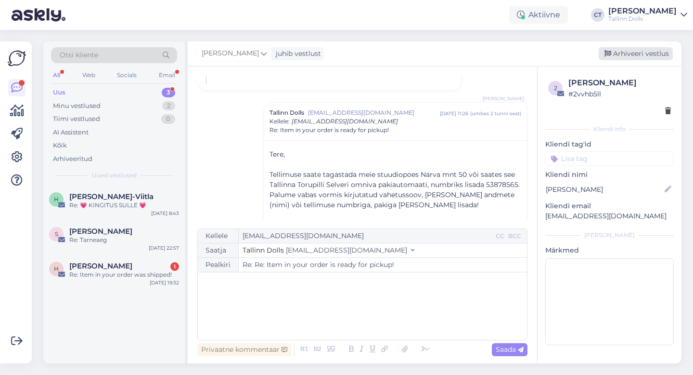
click at [632, 55] on div "Arhiveeri vestlus" at bounding box center [636, 53] width 74 height 13
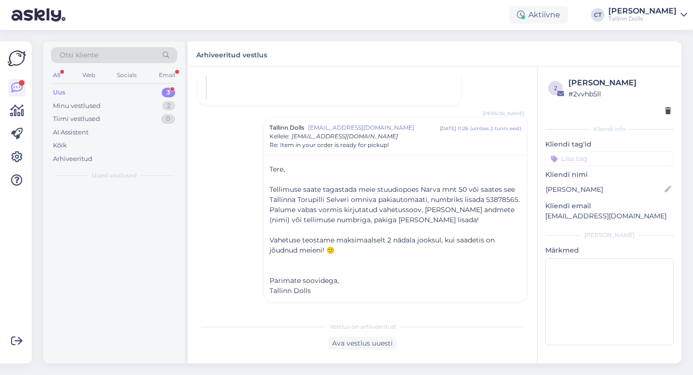
scroll to position [690, 0]
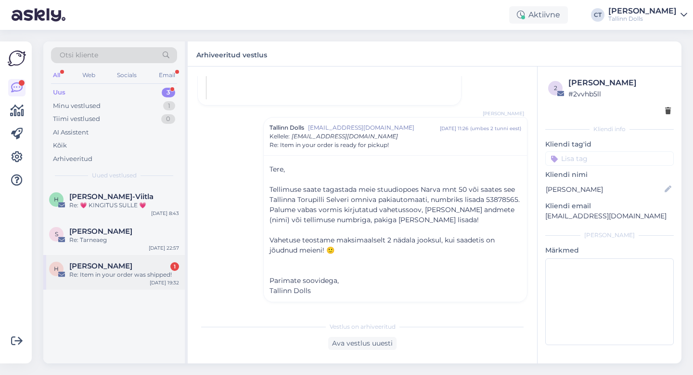
click at [107, 270] on div "Re: Item in your order was shipped!" at bounding box center [124, 274] width 110 height 9
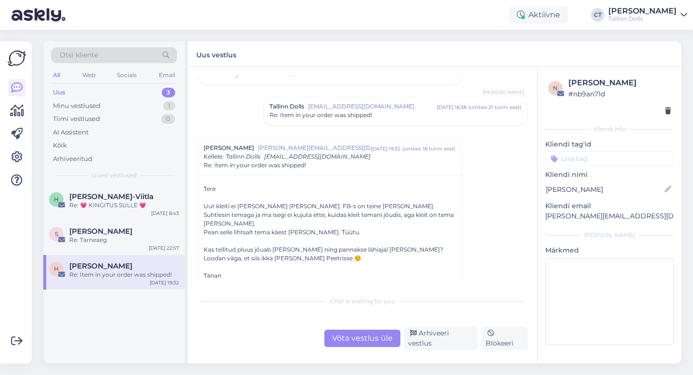
scroll to position [49, 0]
click at [365, 114] on span "Re: Item in your order was shipped!" at bounding box center [321, 114] width 103 height 9
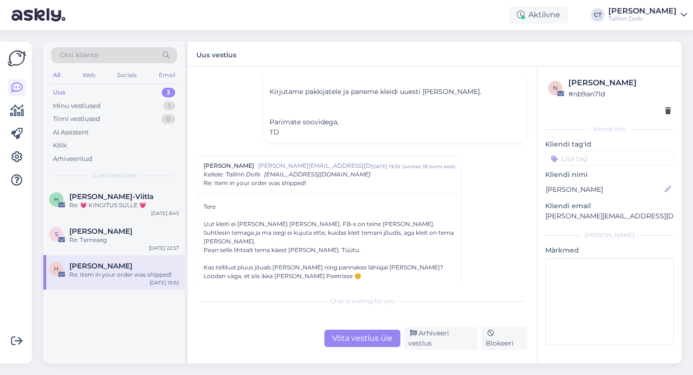
scroll to position [156, 0]
click at [348, 346] on div "Võta vestlus üle" at bounding box center [363, 337] width 76 height 17
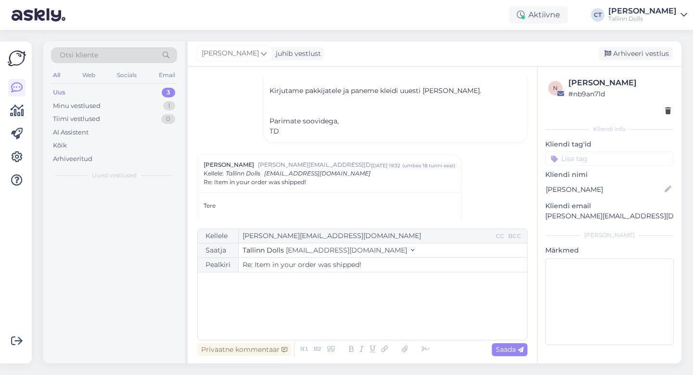
scroll to position [234, 0]
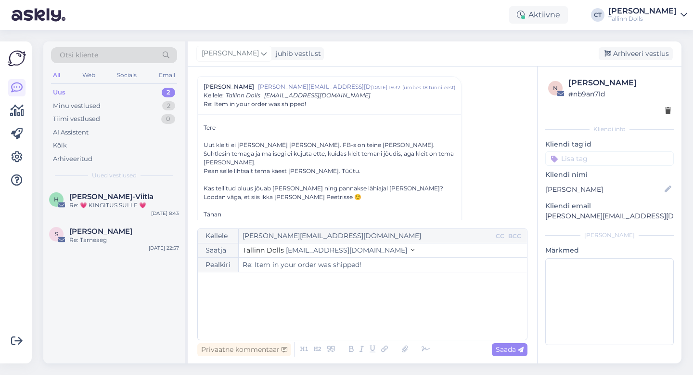
click at [346, 327] on div "﻿" at bounding box center [363, 306] width 320 height 58
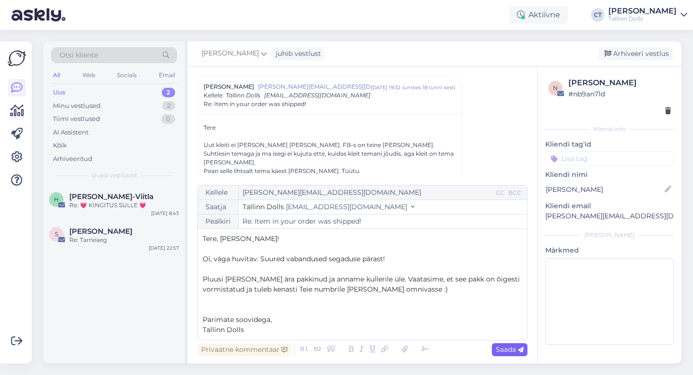
click at [497, 346] on span "Saada" at bounding box center [510, 349] width 28 height 9
type input "Re: Item in your order was shipped!"
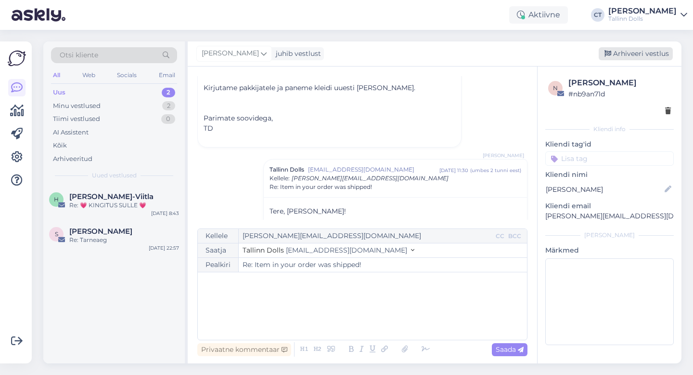
click at [659, 52] on div "Arhiveeri vestlus" at bounding box center [636, 53] width 74 height 13
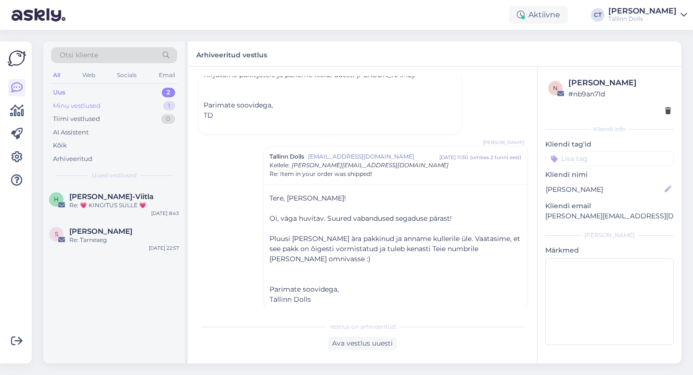
click at [77, 106] on div "Minu vestlused" at bounding box center [77, 106] width 48 height 10
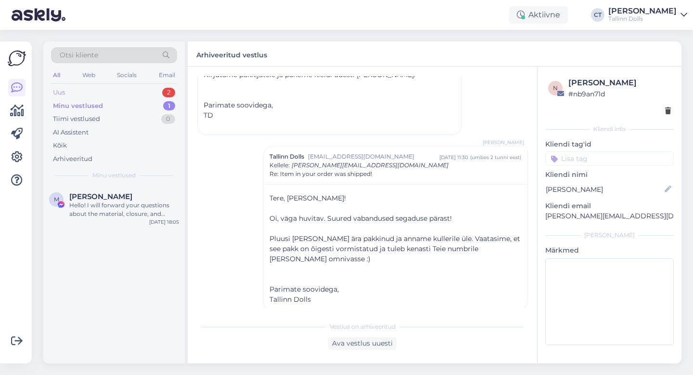
click at [80, 93] on div "Uus 2" at bounding box center [114, 92] width 126 height 13
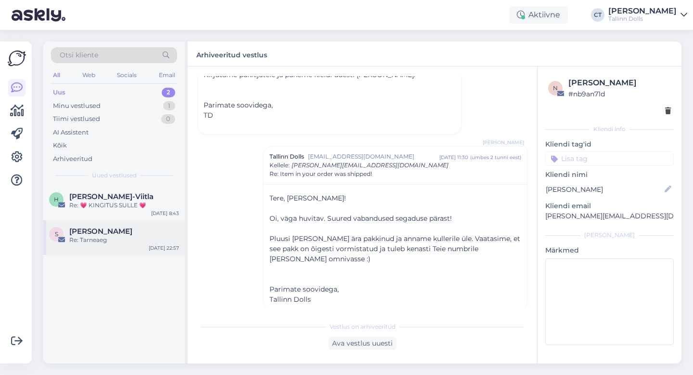
click at [91, 248] on div "S Sille Nõmm Re: Tarneaeg [DATE] 22:57" at bounding box center [114, 237] width 142 height 35
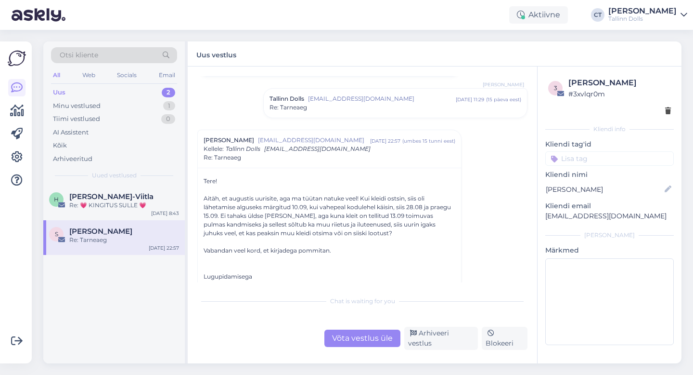
scroll to position [166, 0]
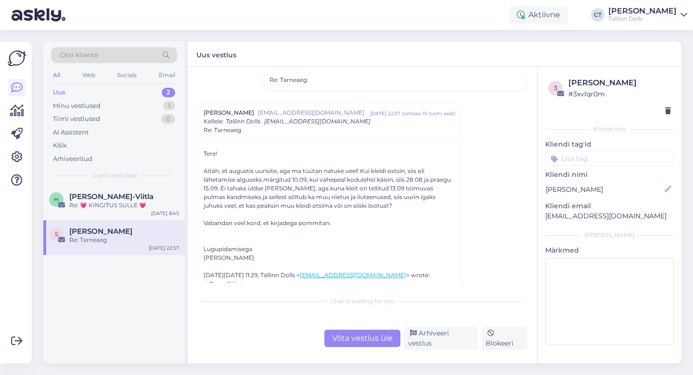
click at [358, 344] on div "Võta vestlus üle" at bounding box center [363, 337] width 76 height 17
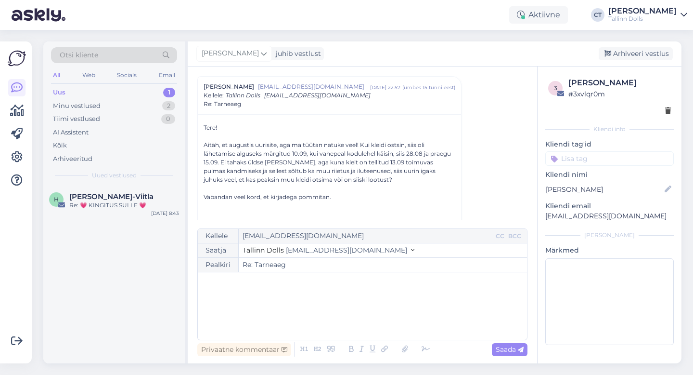
click at [357, 326] on div "﻿" at bounding box center [363, 306] width 320 height 58
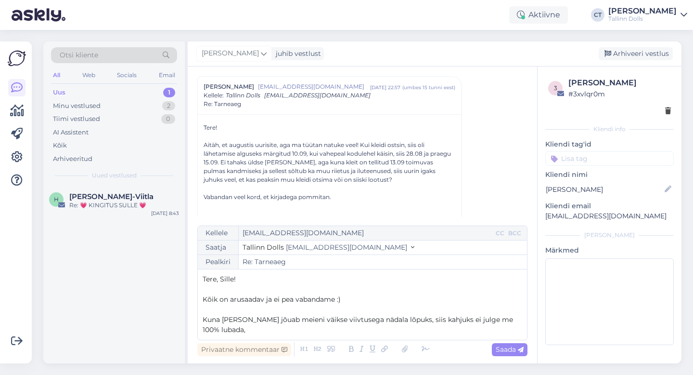
click at [444, 317] on span "Kuna [PERSON_NAME] jõuab meieni väikse viivtusega nädala lõpuks, siis kahjuks e…" at bounding box center [359, 324] width 313 height 19
click at [284, 330] on p "Kuna [PERSON_NAME] jõuab meieni väikse viivtusega nädala lõpuks, siis kahjuks t…" at bounding box center [363, 324] width 320 height 20
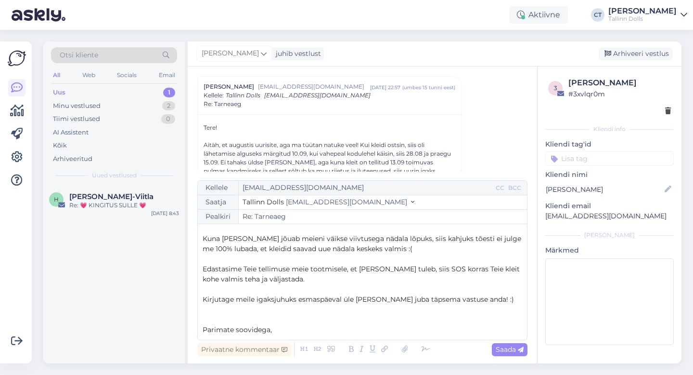
scroll to position [46, 0]
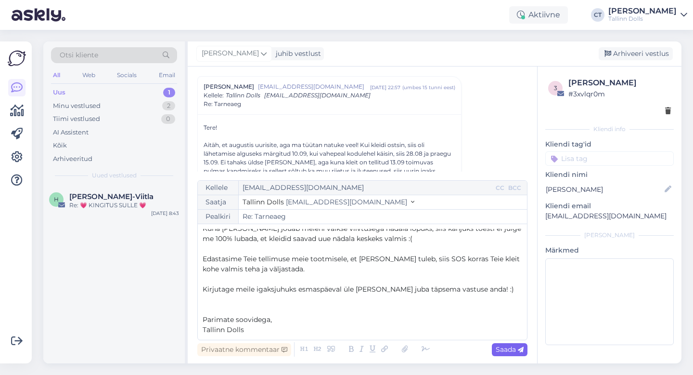
click at [511, 352] on span "Saada" at bounding box center [510, 349] width 28 height 9
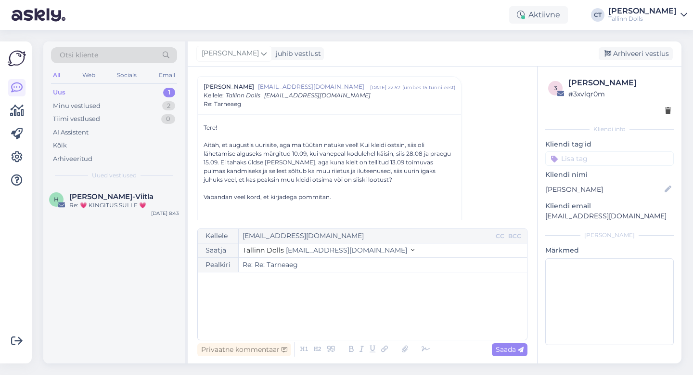
type input "Re: Tarneaeg"
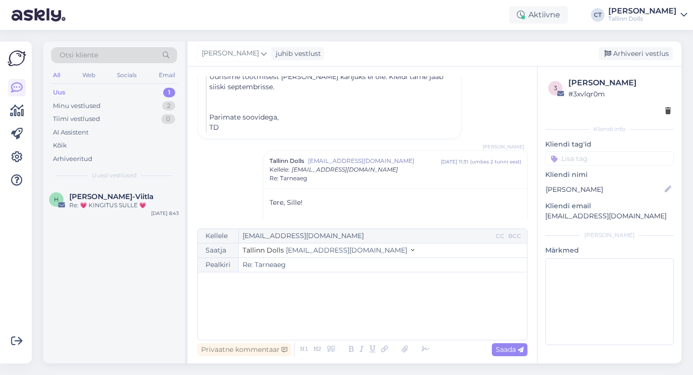
click at [633, 61] on div "[PERSON_NAME] juhib vestlust [GEOGRAPHIC_DATA] vestlus" at bounding box center [435, 53] width 494 height 25
click at [633, 54] on div "Arhiveeri vestlus" at bounding box center [636, 53] width 74 height 13
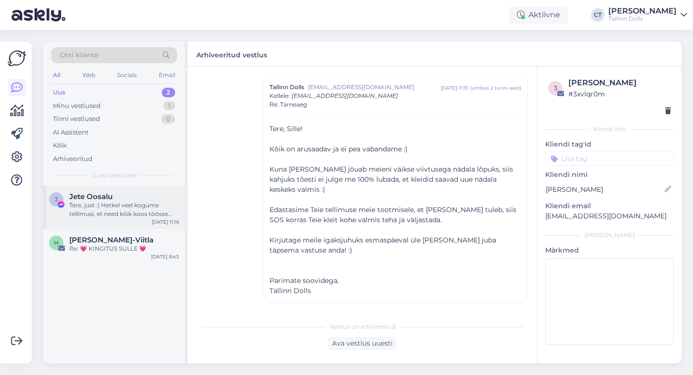
click at [105, 210] on div "Tere, just :) Hetkel veel kogume tellimusi, et need kõik koos töösse panna :)" at bounding box center [124, 209] width 110 height 17
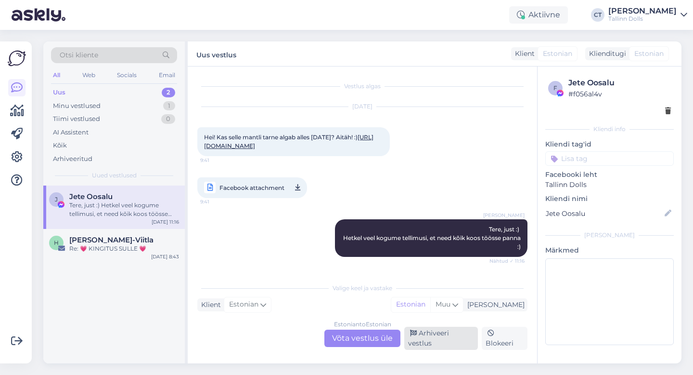
click at [454, 347] on div "Arhiveeri vestlus" at bounding box center [441, 337] width 74 height 23
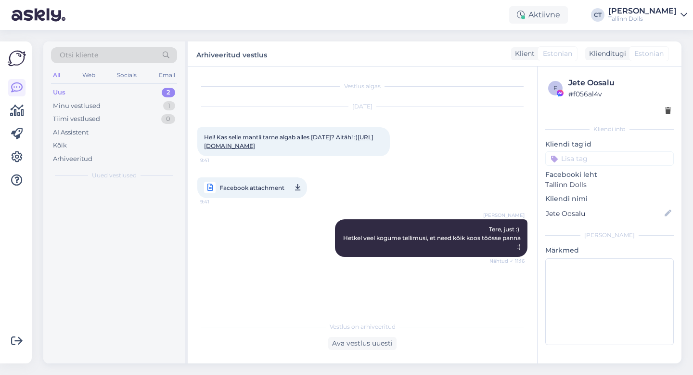
scroll to position [0, 0]
click at [119, 207] on div "Re: 💗 KINGITUS SULLE 💗" at bounding box center [124, 205] width 110 height 9
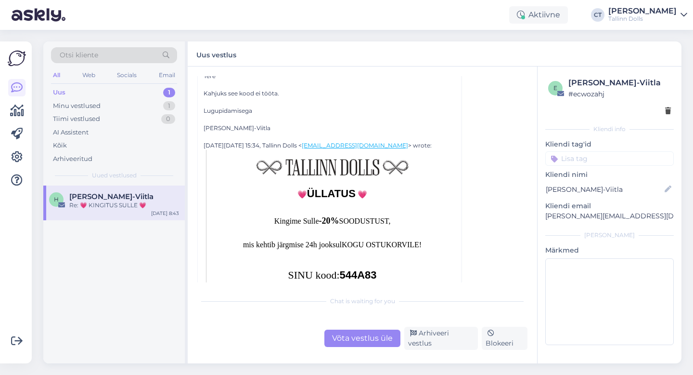
scroll to position [640, 0]
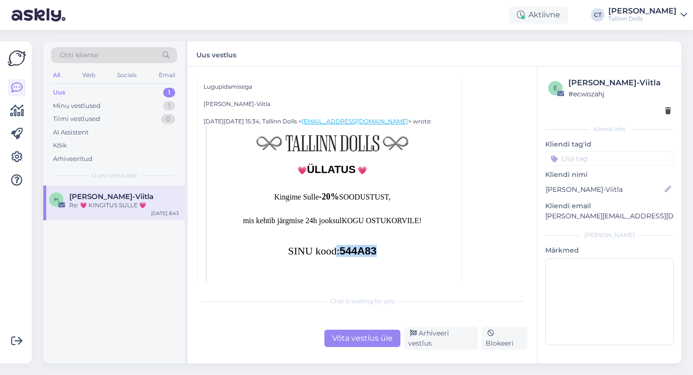
drag, startPoint x: 384, startPoint y: 253, endPoint x: 339, endPoint y: 248, distance: 45.5
click at [339, 248] on p "SINU kood: 544A83" at bounding box center [332, 251] width 226 height 11
click at [367, 259] on td "SINU kood: 544A83" at bounding box center [332, 255] width 246 height 28
drag, startPoint x: 384, startPoint y: 250, endPoint x: 346, endPoint y: 247, distance: 37.7
click at [346, 247] on p "SINU kood: 544A83" at bounding box center [332, 251] width 226 height 11
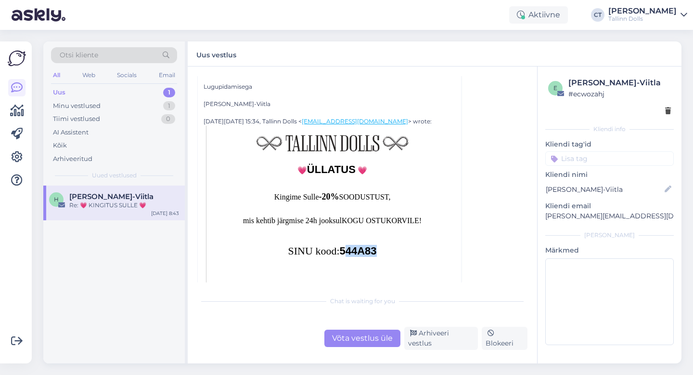
click at [363, 261] on td "SINU kood: 544A83" at bounding box center [332, 255] width 246 height 28
drag, startPoint x: 381, startPoint y: 252, endPoint x: 345, endPoint y: 250, distance: 36.6
click at [345, 250] on p "SINU kood: 544A83" at bounding box center [332, 251] width 226 height 11
copy strong "544A83"
click at [355, 342] on div "Võta vestlus üle" at bounding box center [363, 337] width 76 height 17
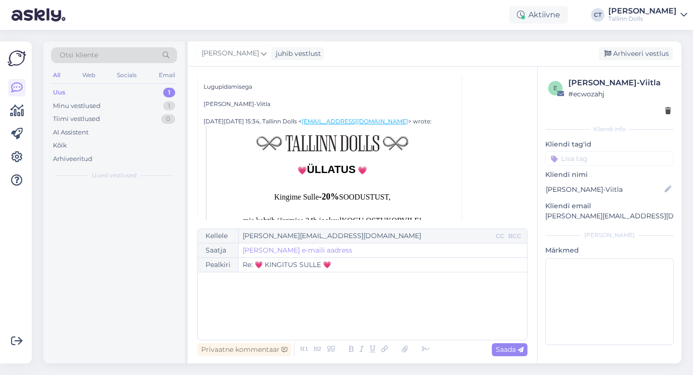
scroll to position [564, 0]
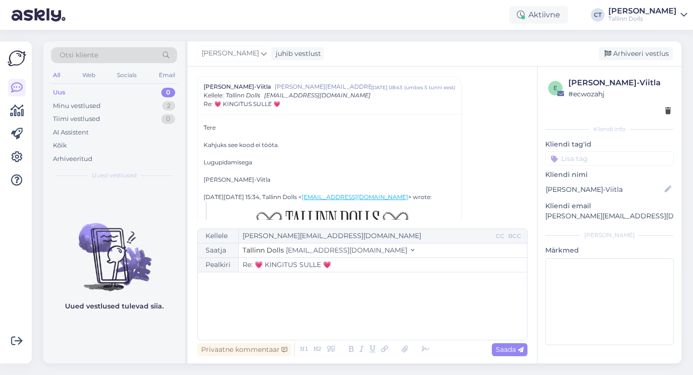
click at [355, 328] on div "﻿" at bounding box center [363, 306] width 320 height 58
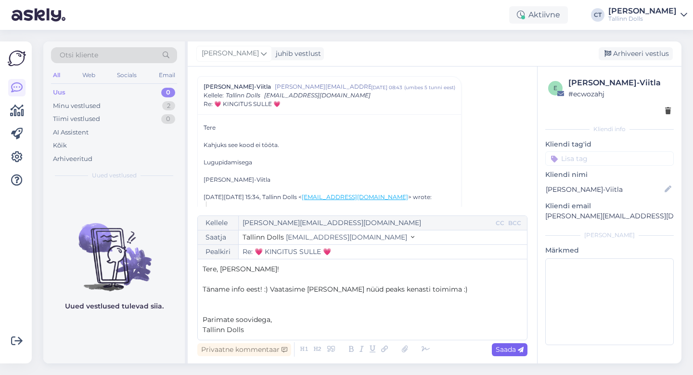
click at [519, 348] on icon at bounding box center [521, 350] width 6 height 6
type input "Re: Re: 💗 KINGITUS SULLE 💗"
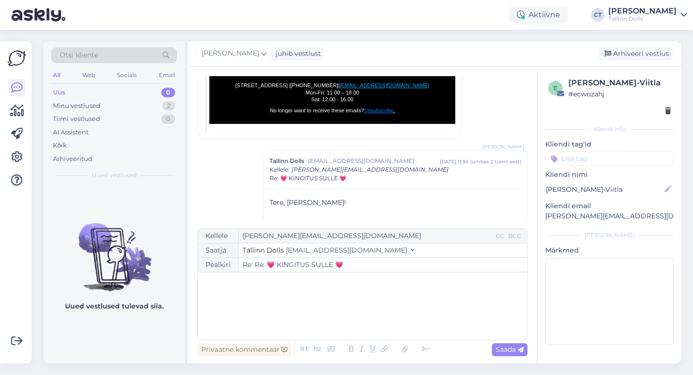
scroll to position [1168, 0]
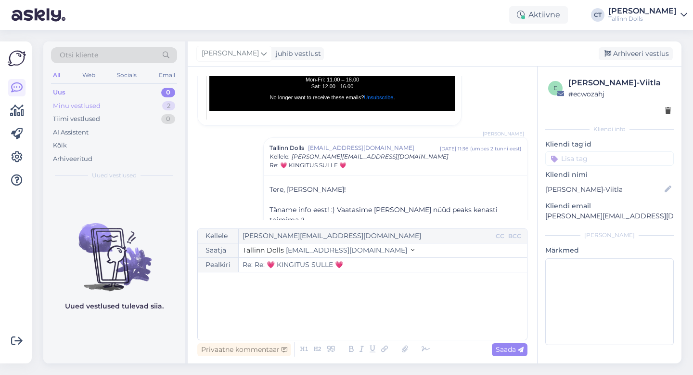
click at [115, 102] on div "Minu vestlused 2" at bounding box center [114, 105] width 126 height 13
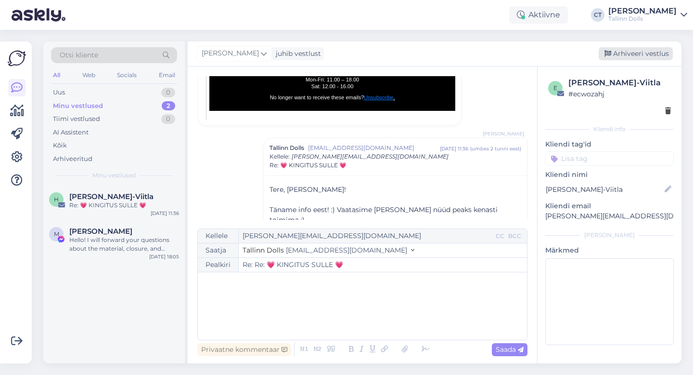
click at [663, 56] on div "Arhiveeri vestlus" at bounding box center [636, 53] width 74 height 13
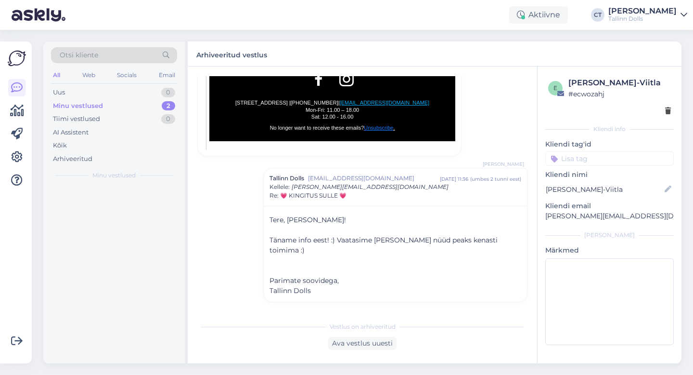
scroll to position [1127, 0]
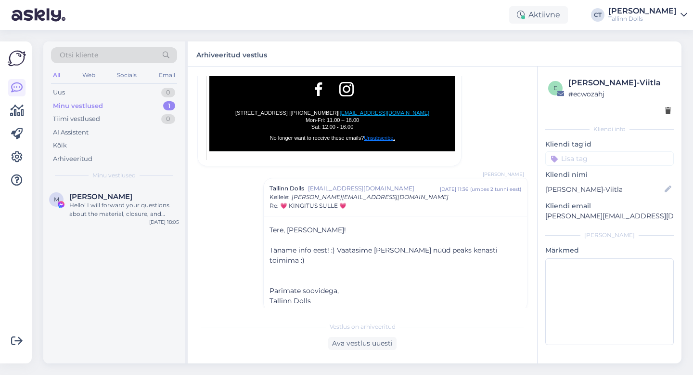
click at [142, 49] on div "Otsi kliente" at bounding box center [114, 55] width 126 height 16
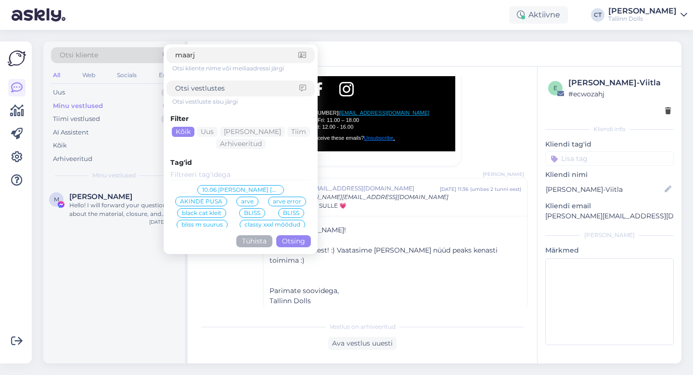
type input "maarja"
click button "Otsing" at bounding box center [293, 241] width 35 height 12
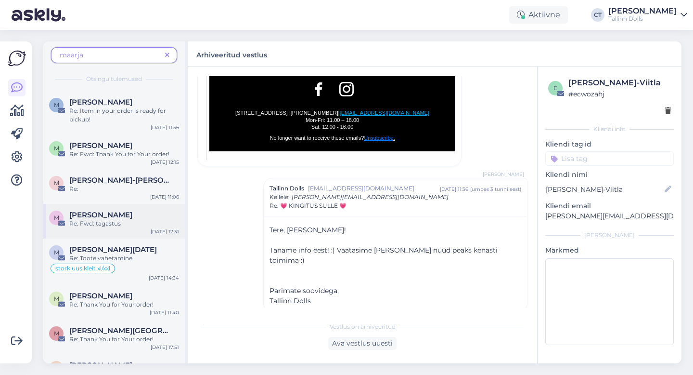
scroll to position [58, 0]
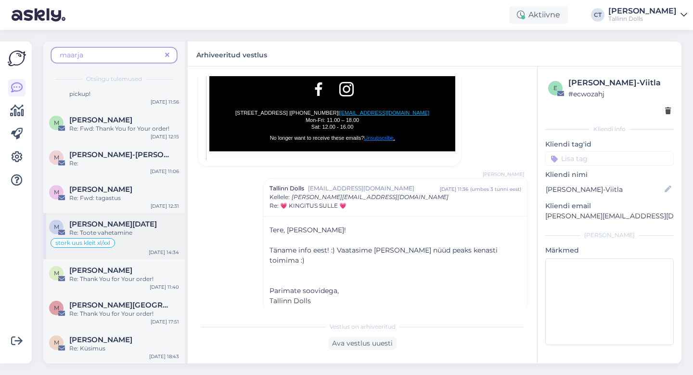
click at [120, 229] on div "Re: Toote vahetamine" at bounding box center [124, 232] width 110 height 9
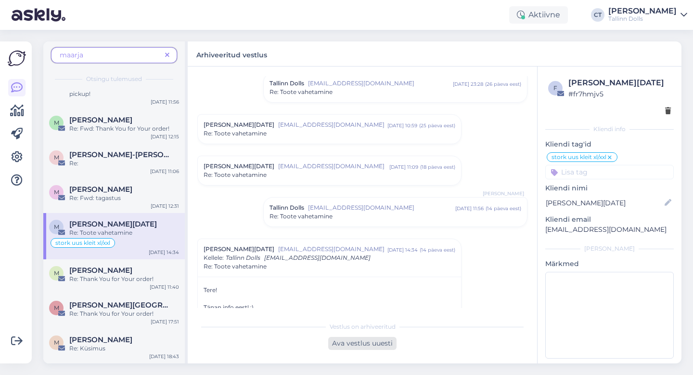
click at [371, 343] on div "Ava vestlus uuesti" at bounding box center [362, 343] width 68 height 13
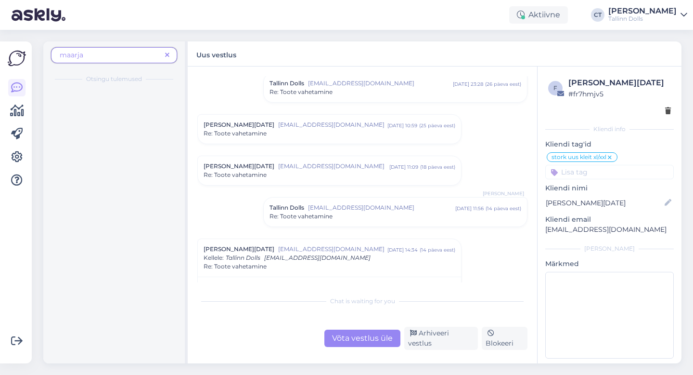
scroll to position [0, 0]
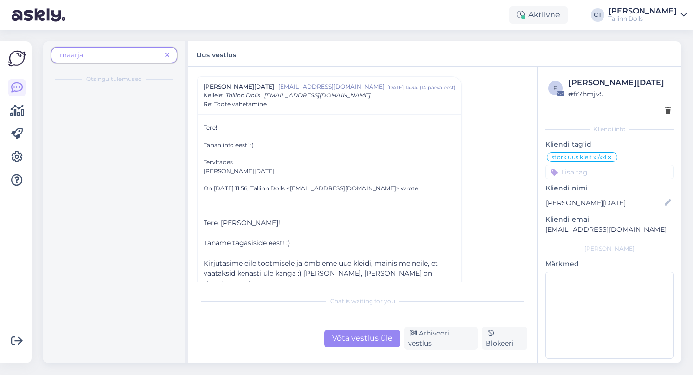
click at [370, 332] on div "Võta vestlus üle" at bounding box center [363, 337] width 76 height 17
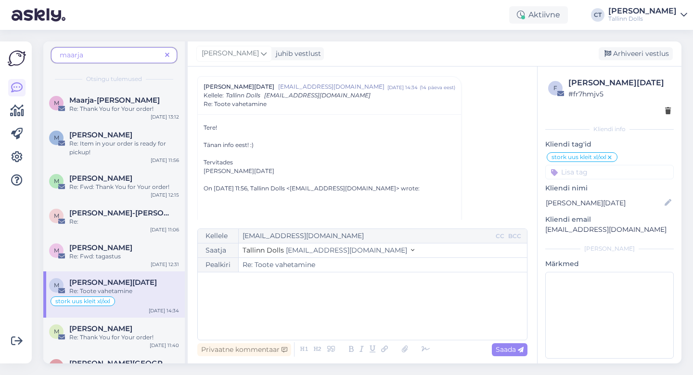
click at [370, 316] on div "﻿" at bounding box center [363, 306] width 320 height 58
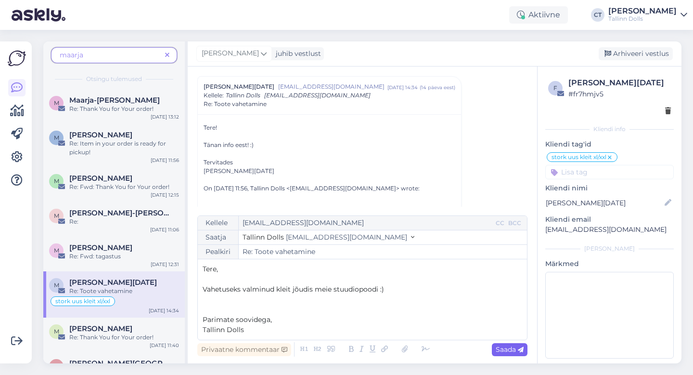
click at [504, 348] on span "Saada" at bounding box center [510, 349] width 28 height 9
type input "Re: Toote vahetamine"
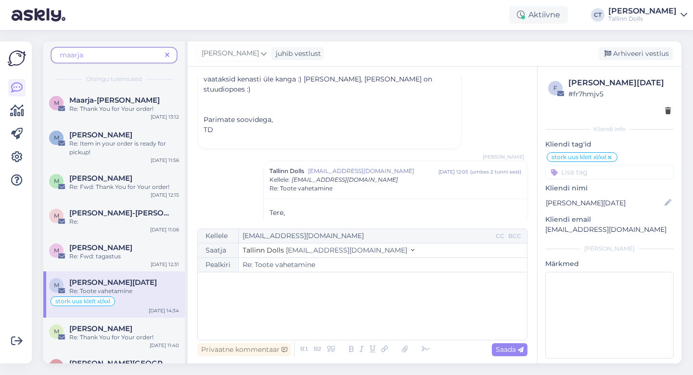
click at [631, 63] on div "[PERSON_NAME] juhib vestlust [GEOGRAPHIC_DATA] vestlus" at bounding box center [435, 53] width 494 height 25
click at [631, 58] on div "Arhiveeri vestlus" at bounding box center [636, 53] width 74 height 13
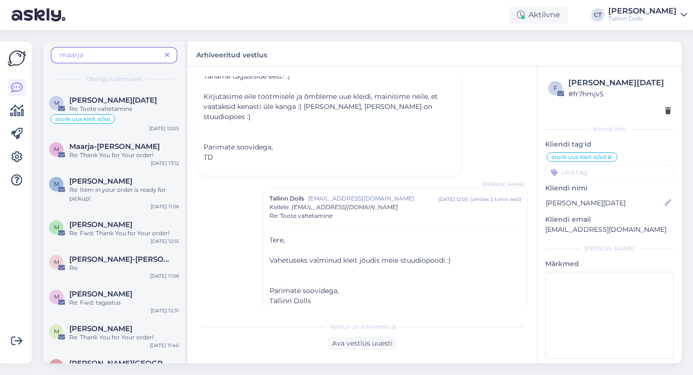
click at [167, 56] on icon at bounding box center [167, 55] width 4 height 7
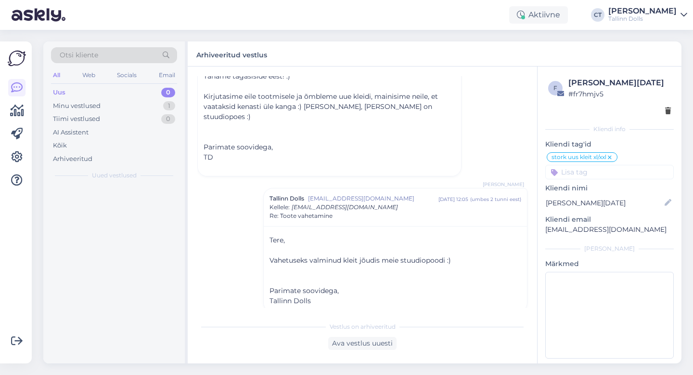
click at [108, 90] on div "Uus 0" at bounding box center [114, 92] width 126 height 13
click at [103, 196] on span "[PERSON_NAME]" at bounding box center [100, 196] width 63 height 9
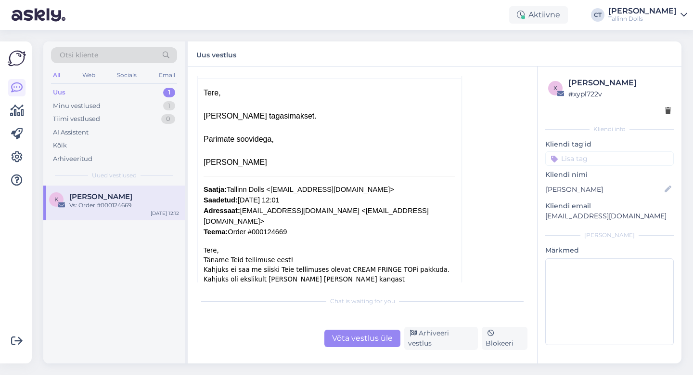
scroll to position [98, 0]
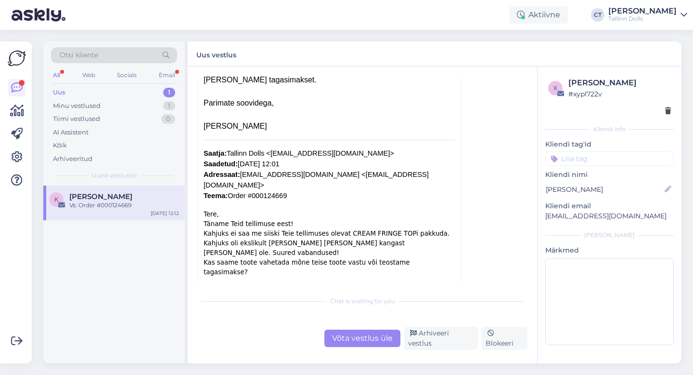
click at [101, 91] on div "Uus 1" at bounding box center [114, 92] width 126 height 13
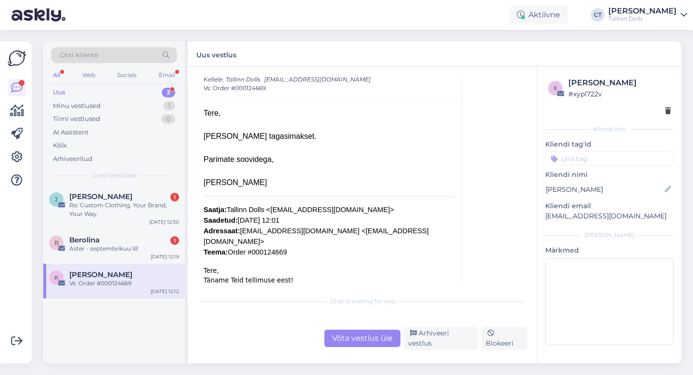
scroll to position [42, 0]
click at [149, 219] on div "[PERSON_NAME] 1 Re: Custom Clothing, Your Brand, Your Way. [DATE] 12:30" at bounding box center [114, 206] width 142 height 43
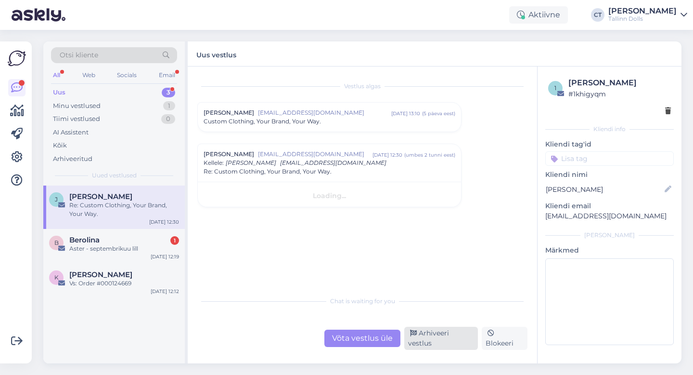
click at [457, 343] on div "Arhiveeri vestlus" at bounding box center [441, 337] width 74 height 23
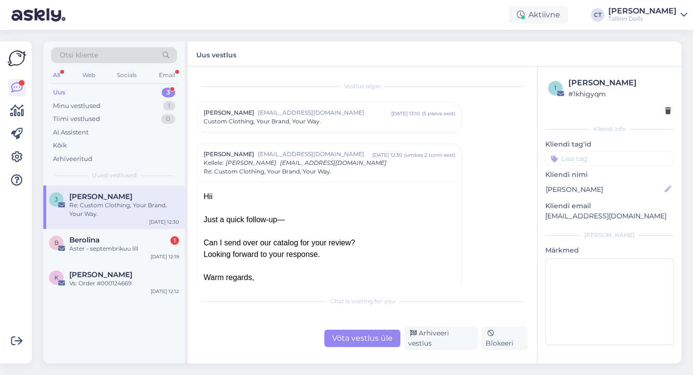
scroll to position [67, 0]
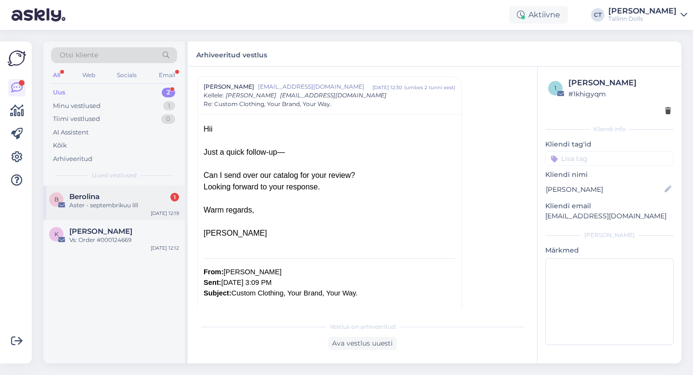
click at [138, 210] on div "B Berolina 1 Aster - septembrikuu lill [DATE] 12:19" at bounding box center [114, 202] width 142 height 35
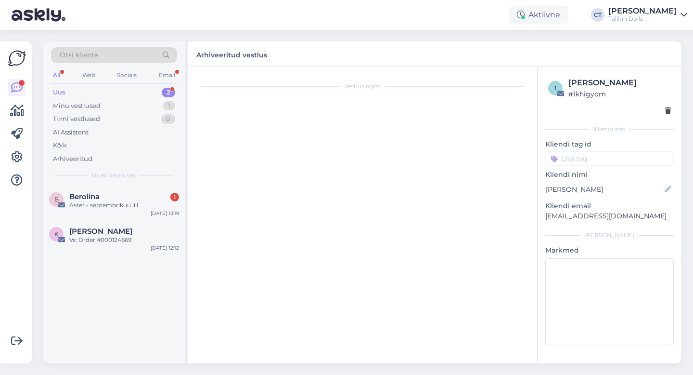
scroll to position [0, 0]
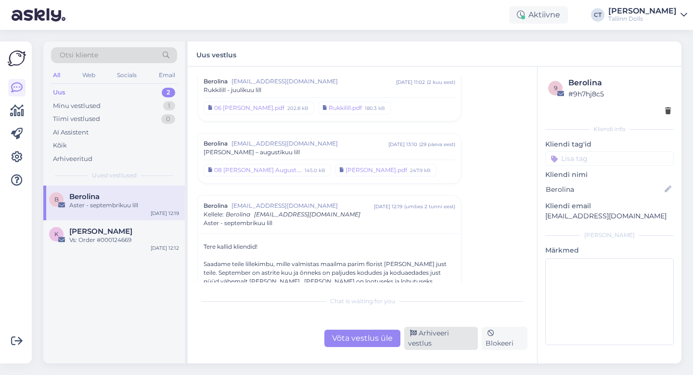
click at [419, 339] on div "Arhiveeri vestlus" at bounding box center [441, 337] width 74 height 23
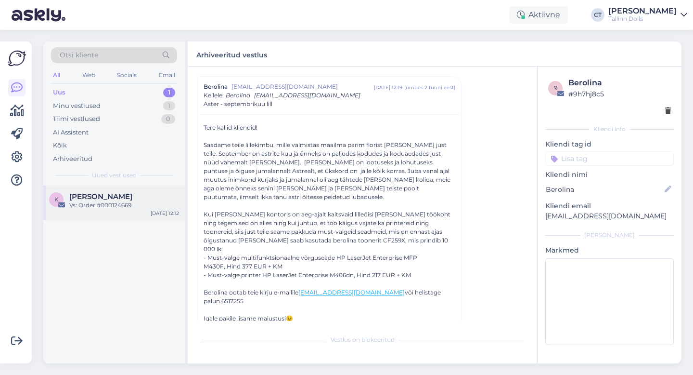
click at [132, 206] on div "Vs: Order #000124669" at bounding box center [124, 205] width 110 height 9
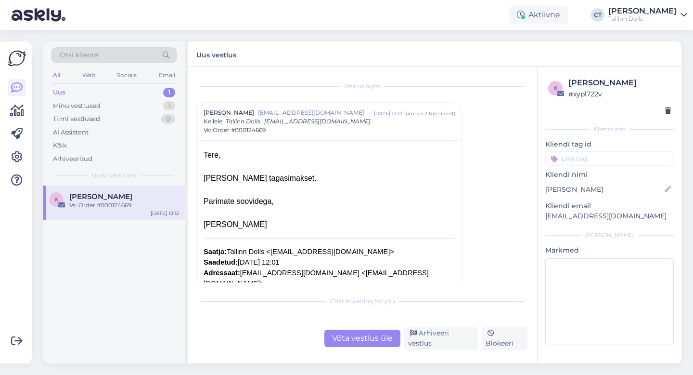
scroll to position [98, 0]
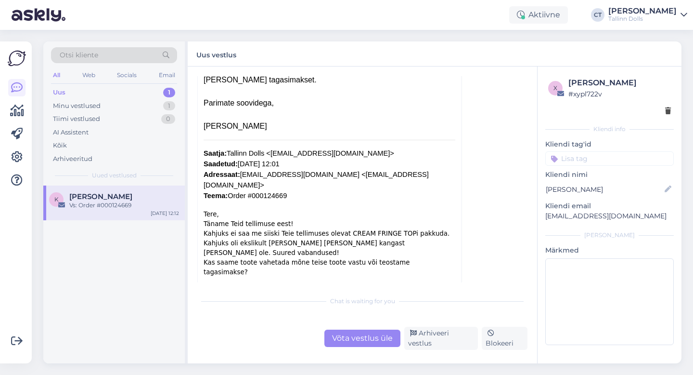
click at [359, 328] on div "Chat is waiting for you Võta vestlus üle Arhiveeri vestlus Blokeeri" at bounding box center [362, 320] width 330 height 59
click at [363, 343] on div "Võta vestlus üle" at bounding box center [363, 337] width 76 height 17
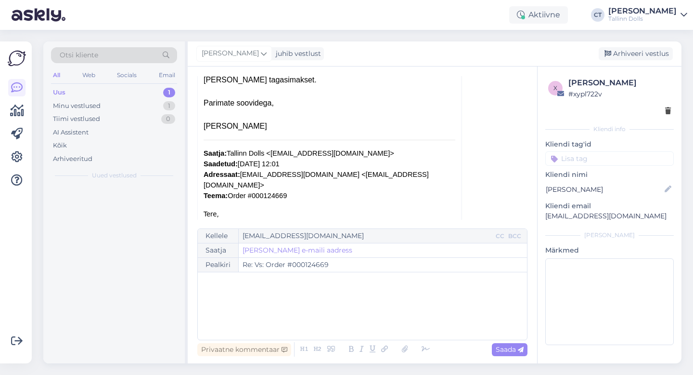
scroll to position [26, 0]
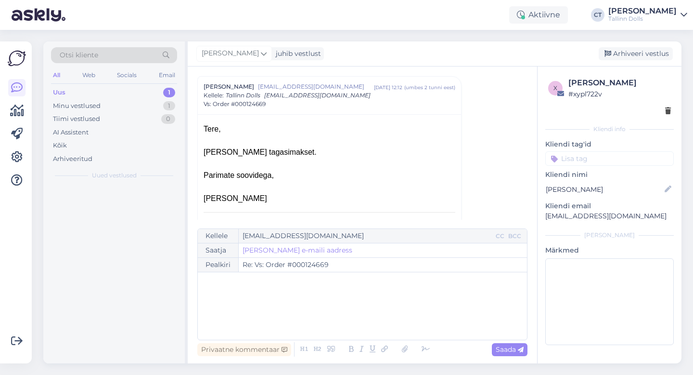
click at [365, 324] on div "﻿" at bounding box center [363, 306] width 320 height 58
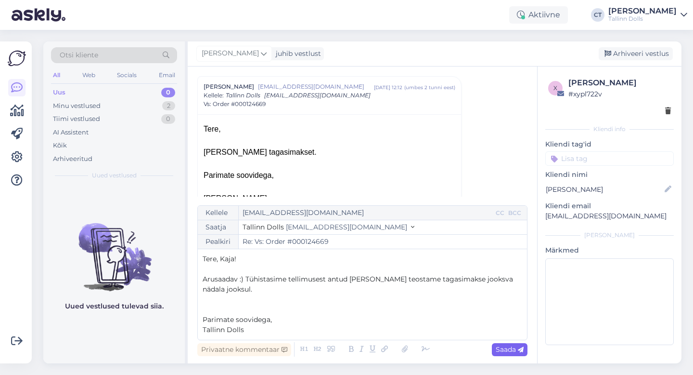
click at [518, 347] on icon at bounding box center [521, 350] width 6 height 6
type input "Re: Vs: Order #000124669"
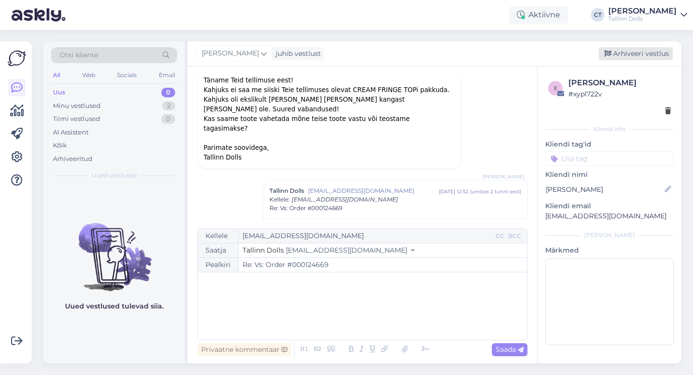
click at [634, 57] on div "Arhiveeri vestlus" at bounding box center [636, 53] width 74 height 13
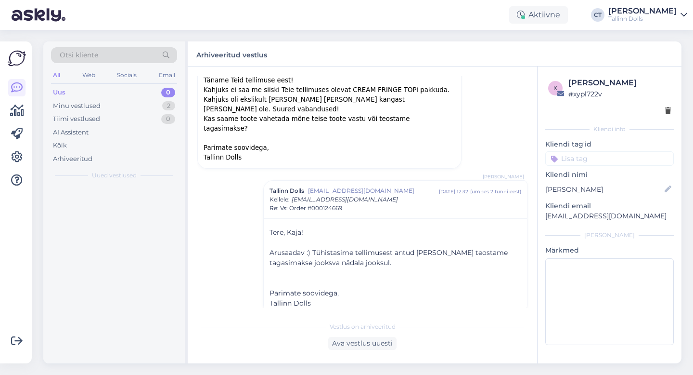
scroll to position [224, 0]
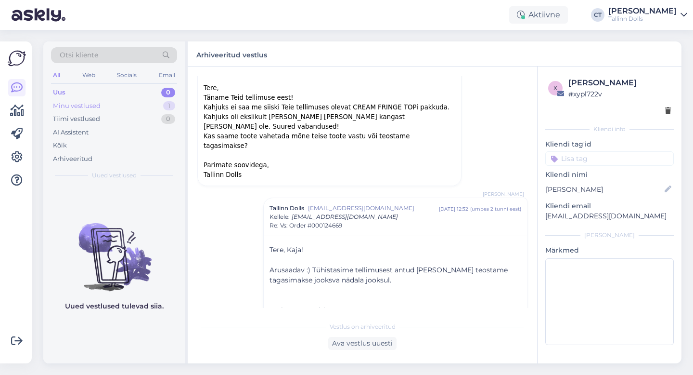
click at [117, 107] on div "Minu vestlused 1" at bounding box center [114, 105] width 126 height 13
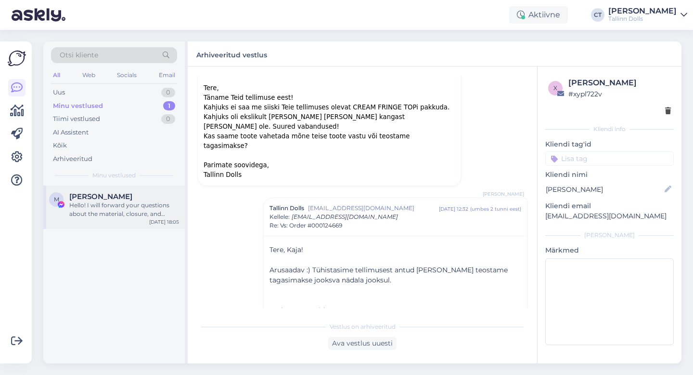
click at [119, 196] on div "[PERSON_NAME]" at bounding box center [124, 196] width 110 height 9
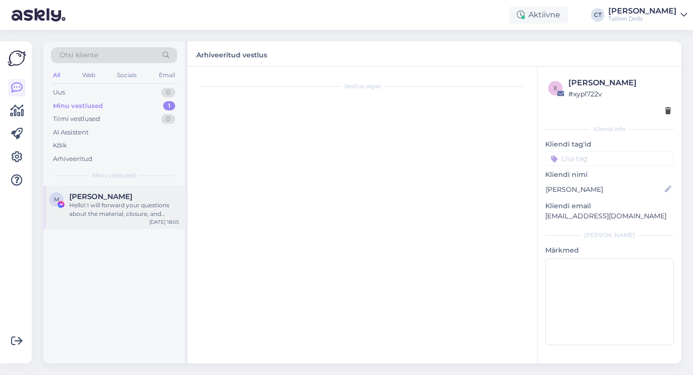
scroll to position [158, 0]
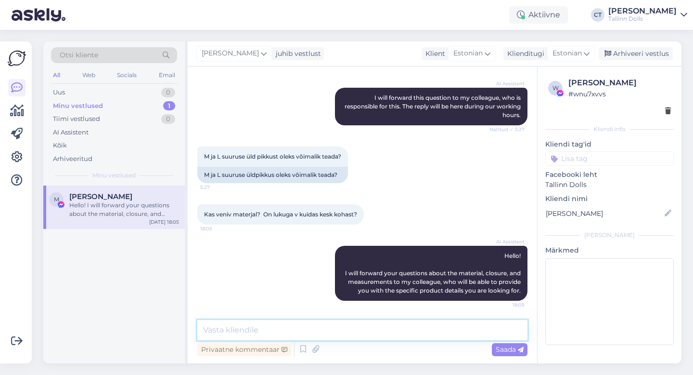
click at [310, 333] on textarea at bounding box center [362, 330] width 330 height 20
type textarea "[PERSON_NAME] pool küljel on lukk. [PERSON_NAME] on veniv."
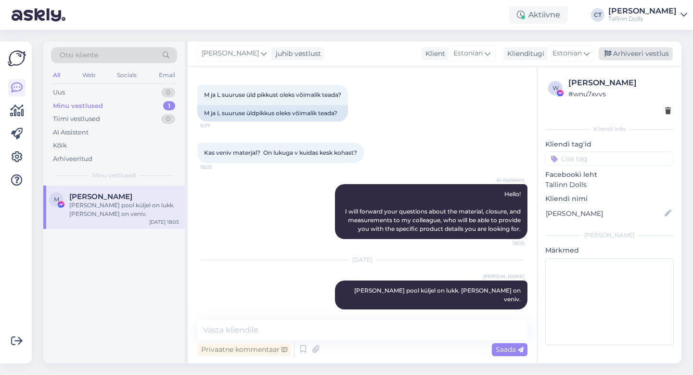
click at [635, 53] on div "Arhiveeri vestlus" at bounding box center [636, 53] width 74 height 13
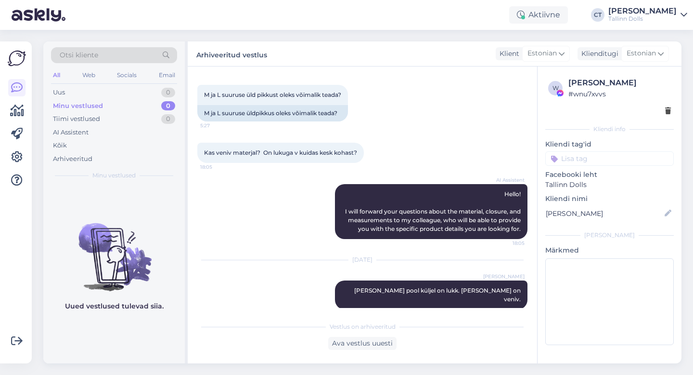
click at [400, 95] on div "M ja L suuruse üld pikkust oleks võimalik teada? 5:27 M ja L suuruse üldpikkus …" at bounding box center [362, 103] width 330 height 58
